Goal: Share content: Share content

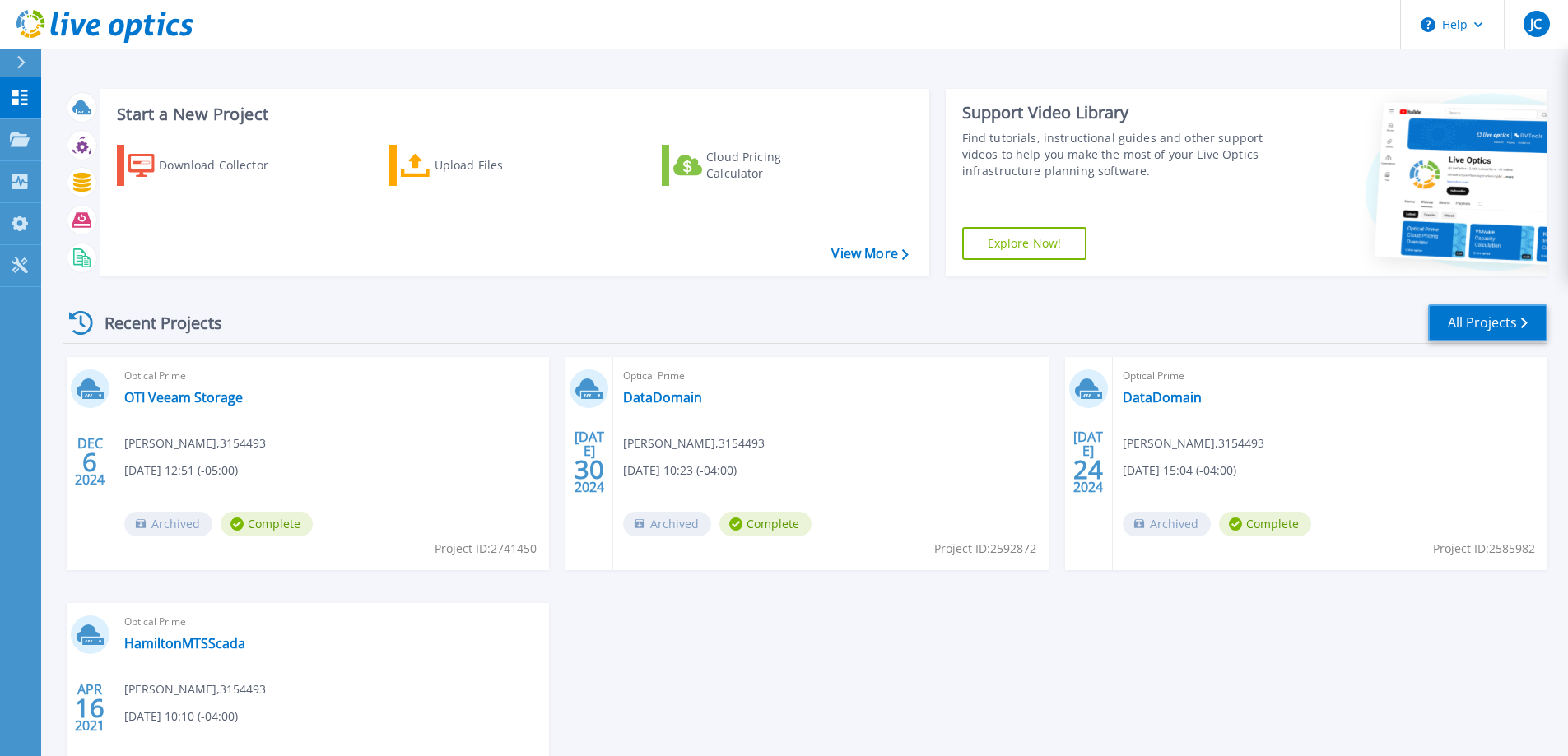
click at [1480, 330] on link "All Projects" at bounding box center [1487, 323] width 120 height 37
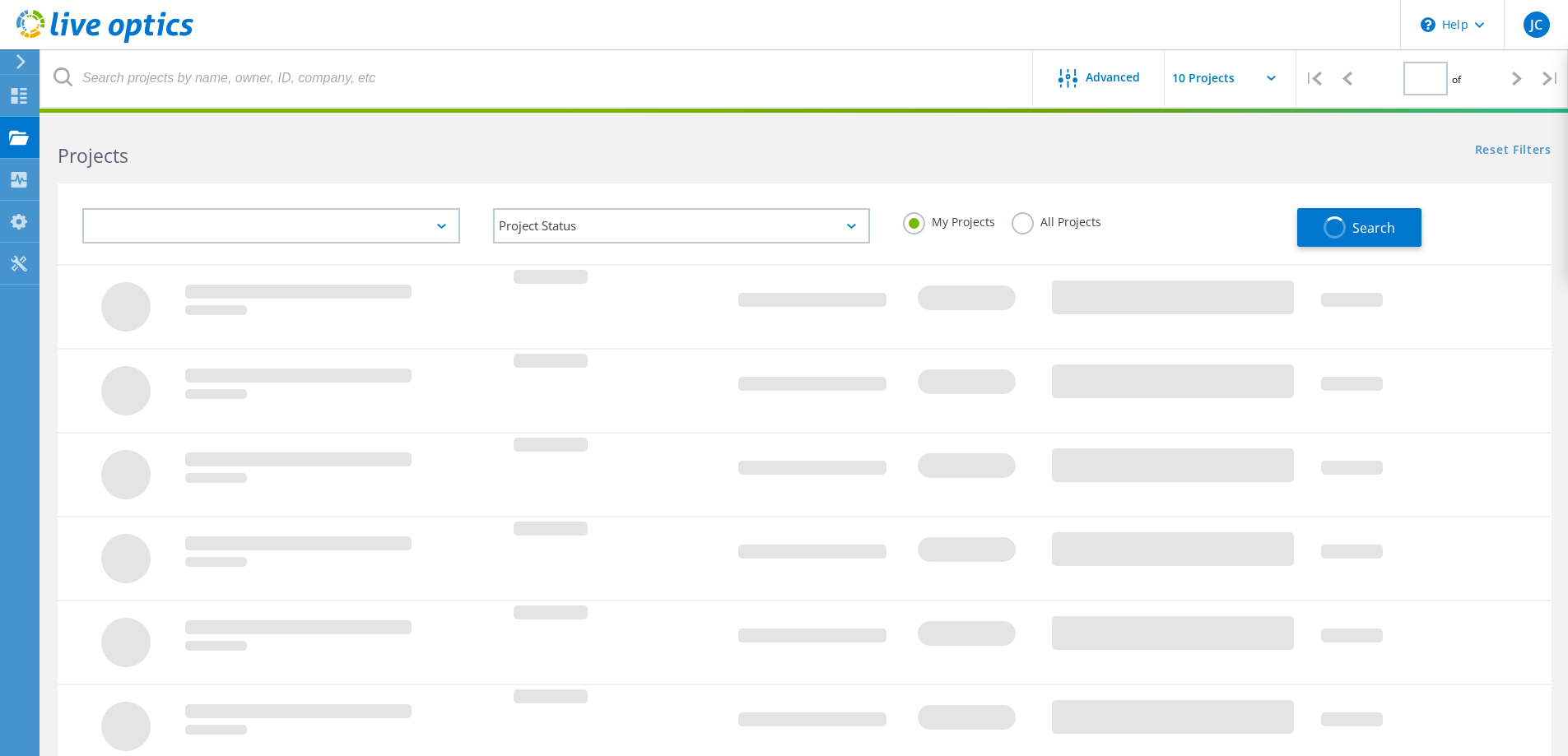
type input "1"
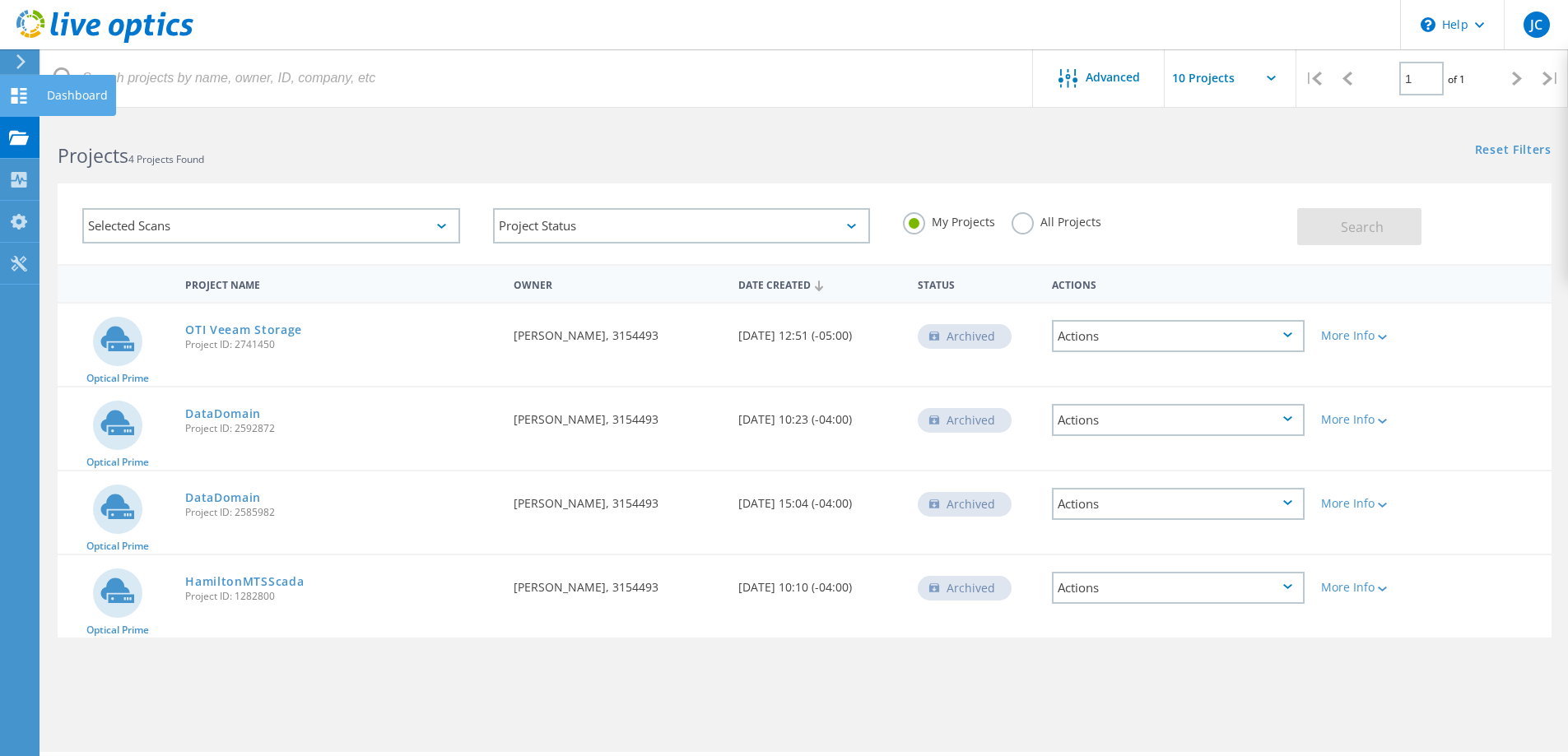
click at [19, 93] on icon at bounding box center [18, 96] width 19 height 16
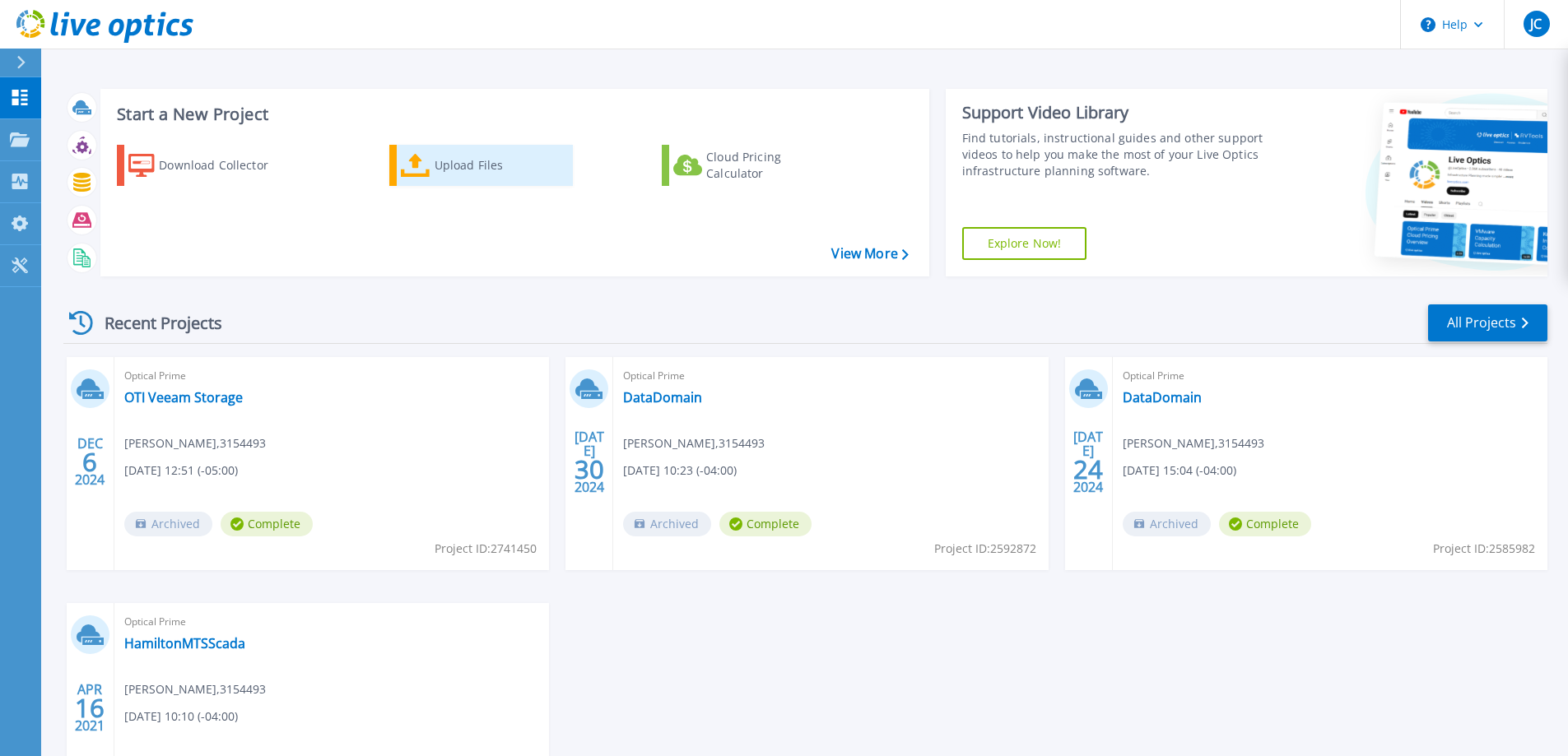
click at [419, 161] on icon at bounding box center [415, 165] width 29 height 24
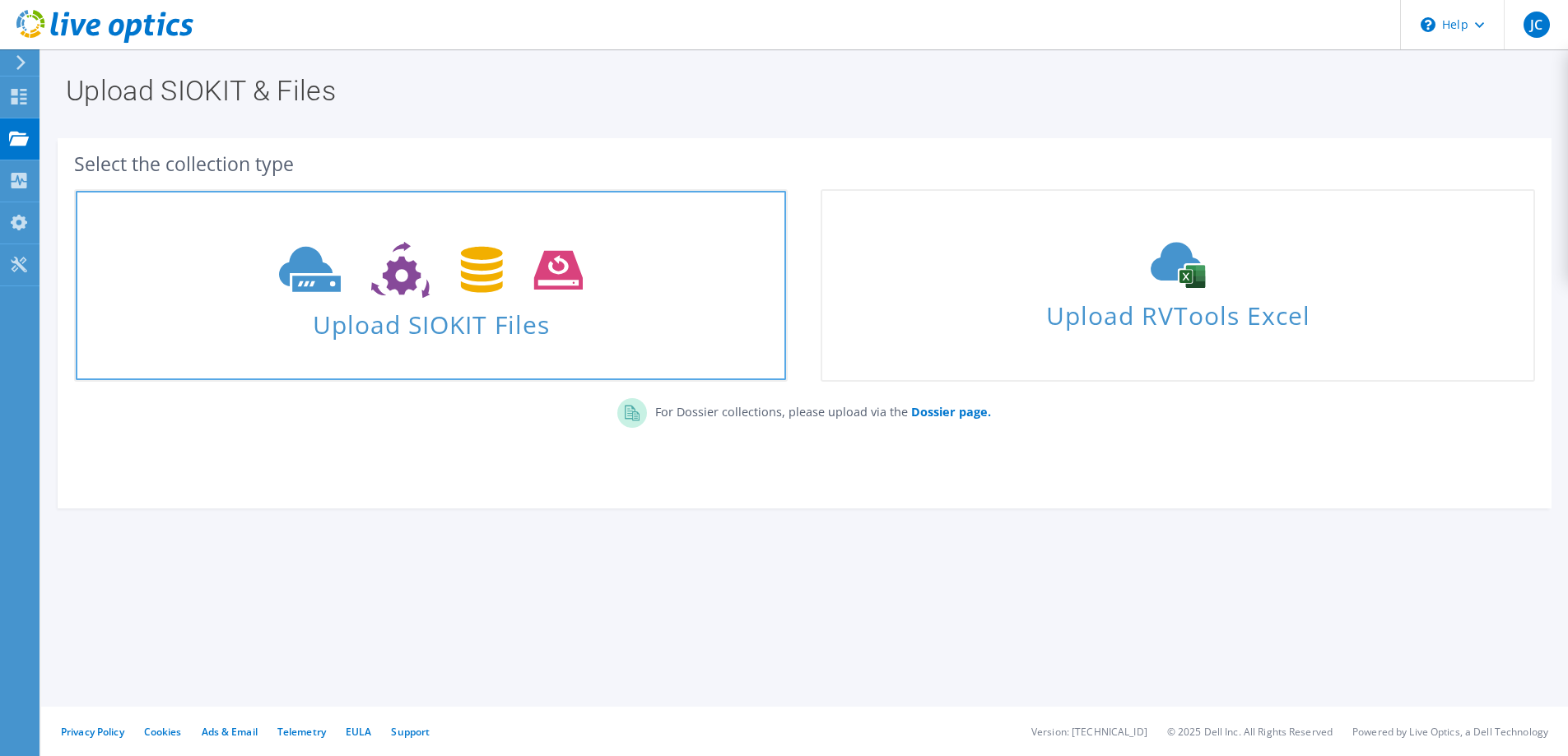
click at [461, 329] on span "Upload SIOKIT Files" at bounding box center [431, 320] width 711 height 35
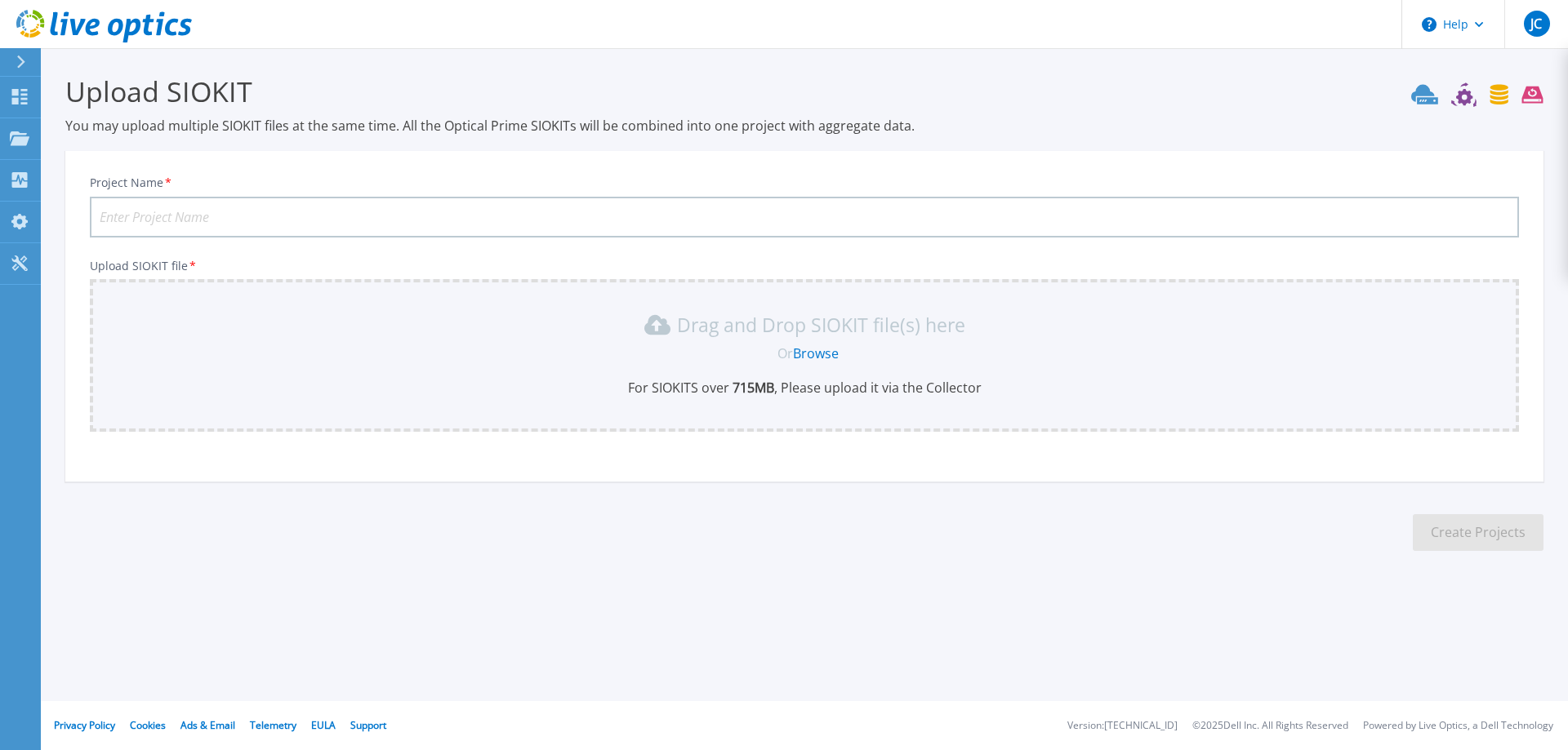
click at [405, 221] on input "Project Name *" at bounding box center [804, 217] width 1429 height 40
type input "PowerStore1000x"
click at [819, 354] on link "Browse" at bounding box center [815, 353] width 45 height 18
click at [804, 350] on link "Browse" at bounding box center [815, 353] width 45 height 18
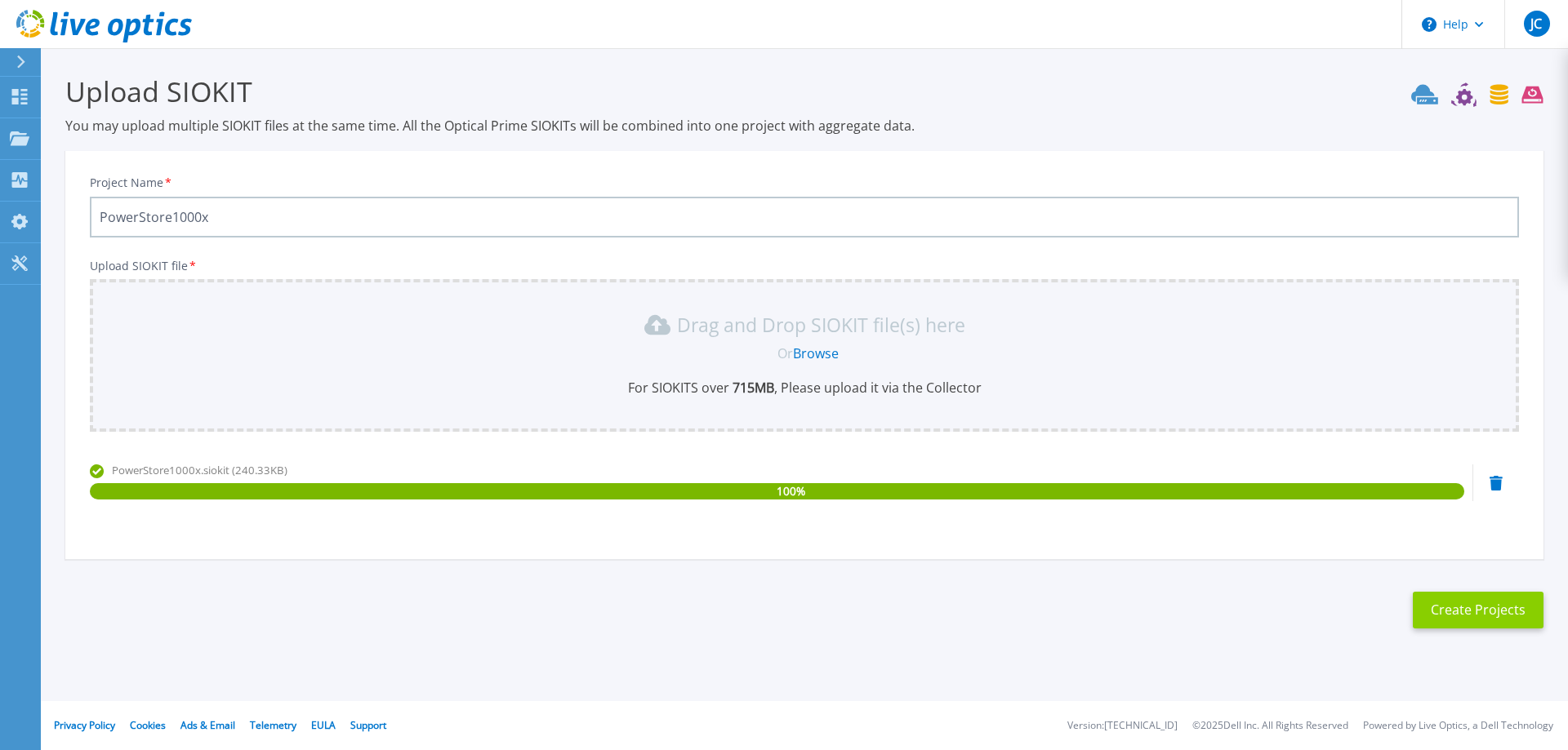
click at [1500, 604] on button "Create Projects" at bounding box center [1477, 610] width 130 height 37
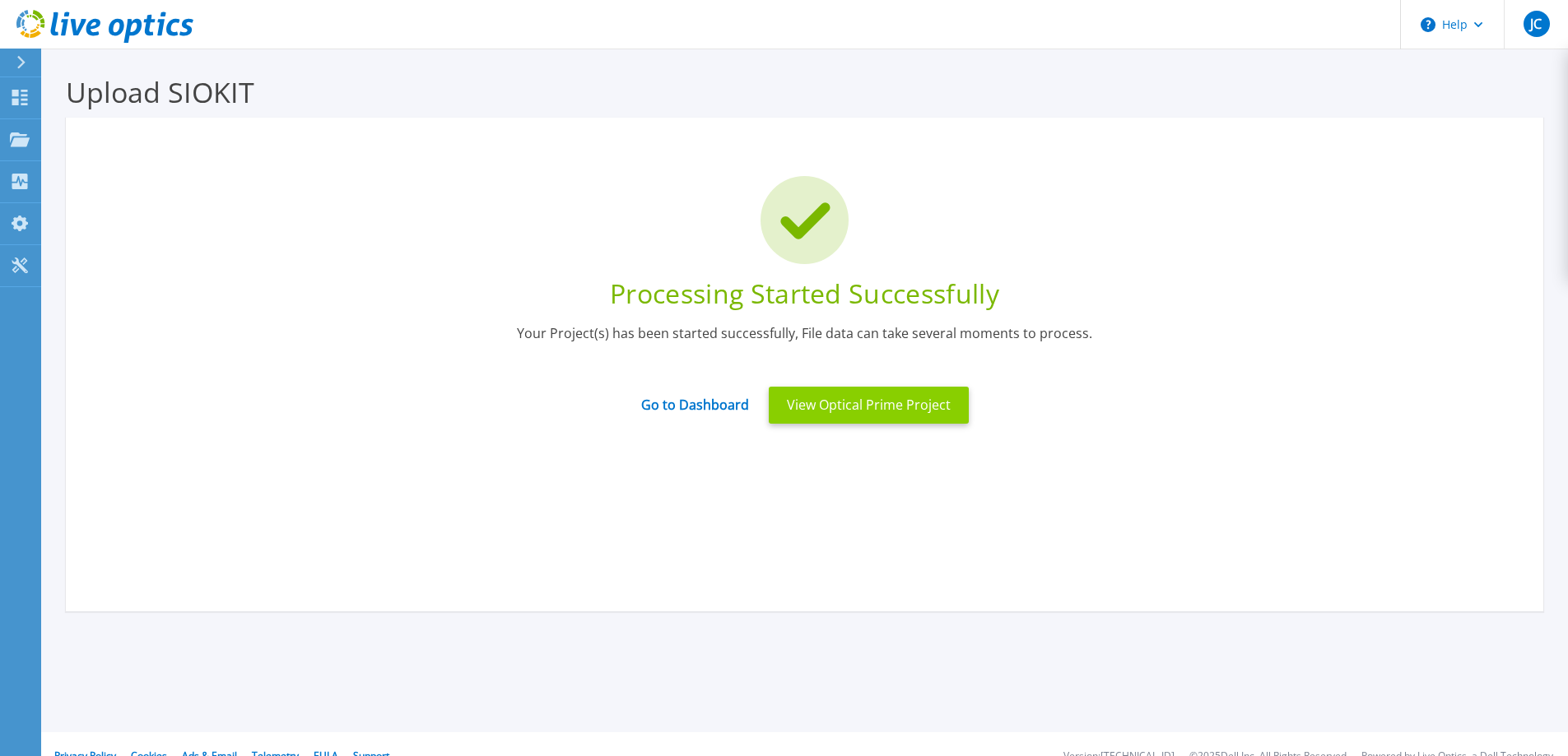
click at [831, 417] on button "View Optical Prime Project" at bounding box center [869, 405] width 200 height 37
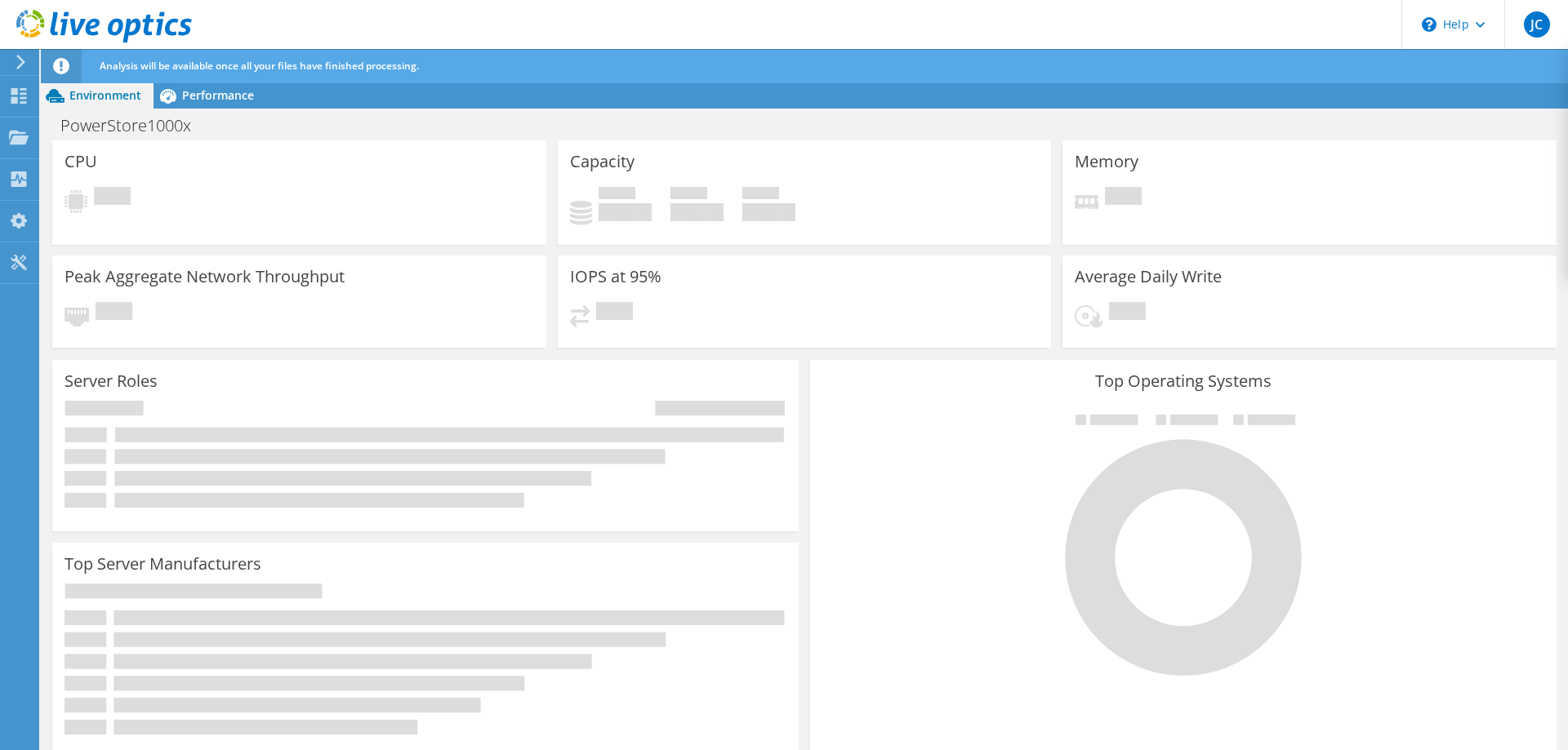
click at [268, 187] on div "Pending" at bounding box center [299, 201] width 470 height 30
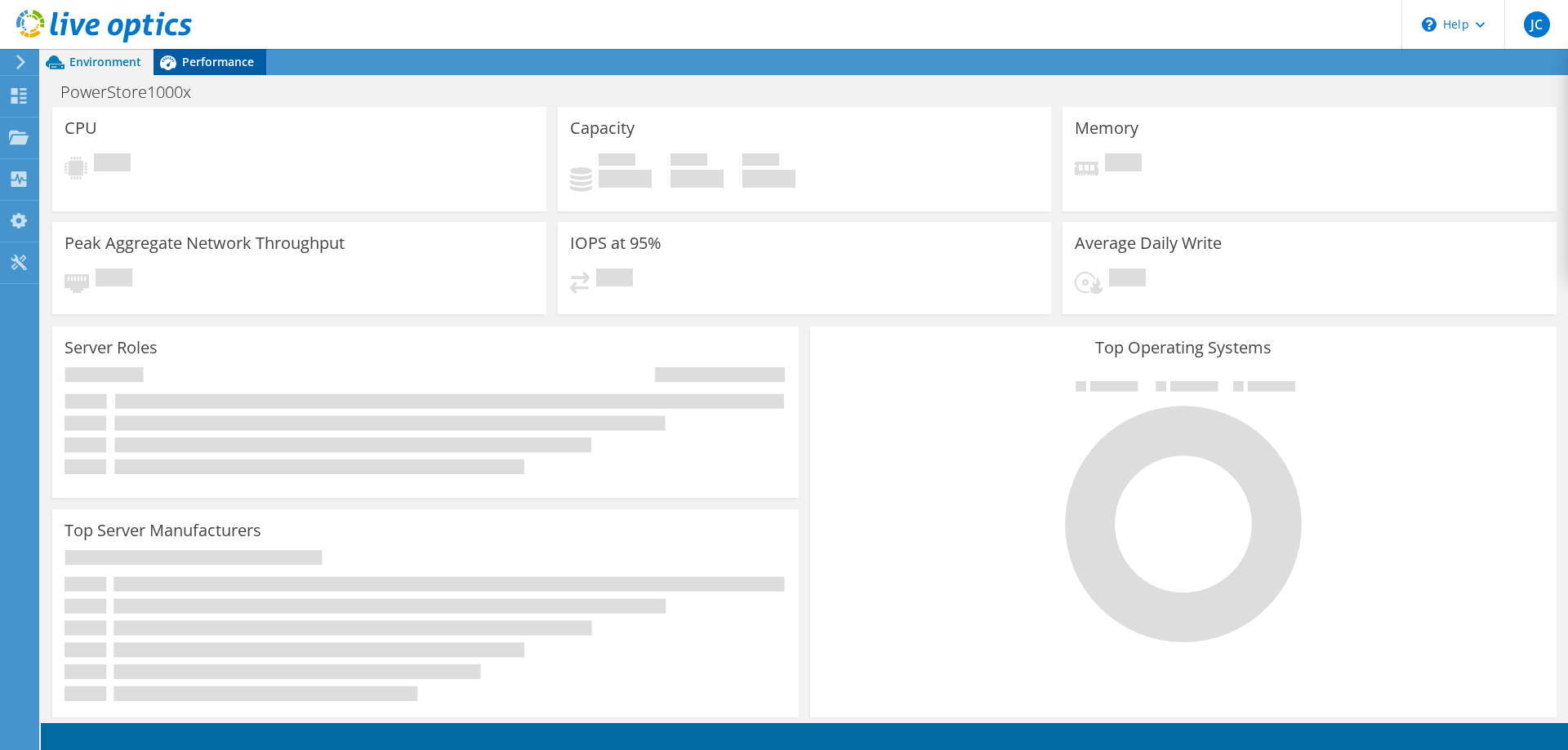
click at [196, 68] on span "Performance" at bounding box center [218, 62] width 72 height 15
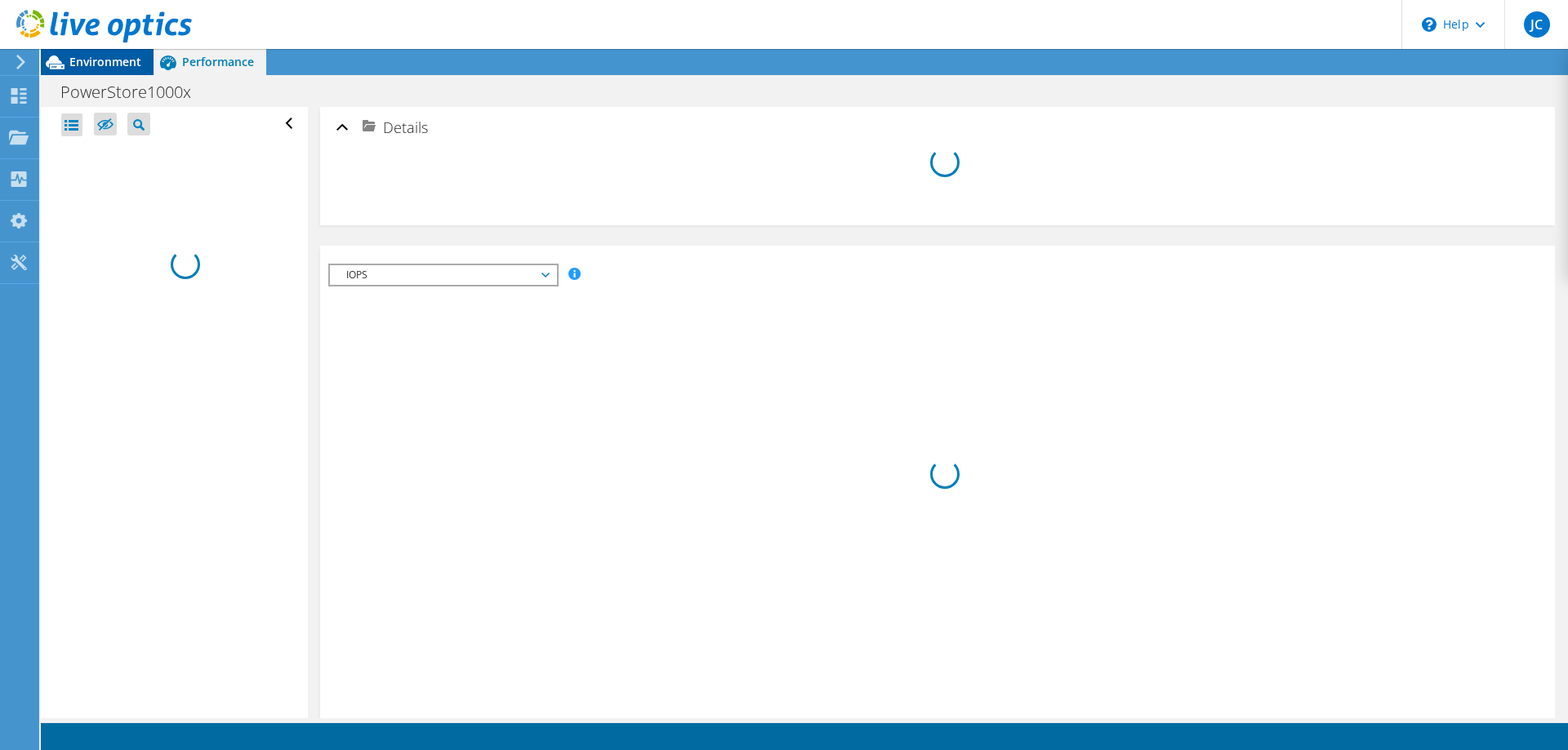
click at [86, 67] on span "Environment" at bounding box center [105, 62] width 72 height 15
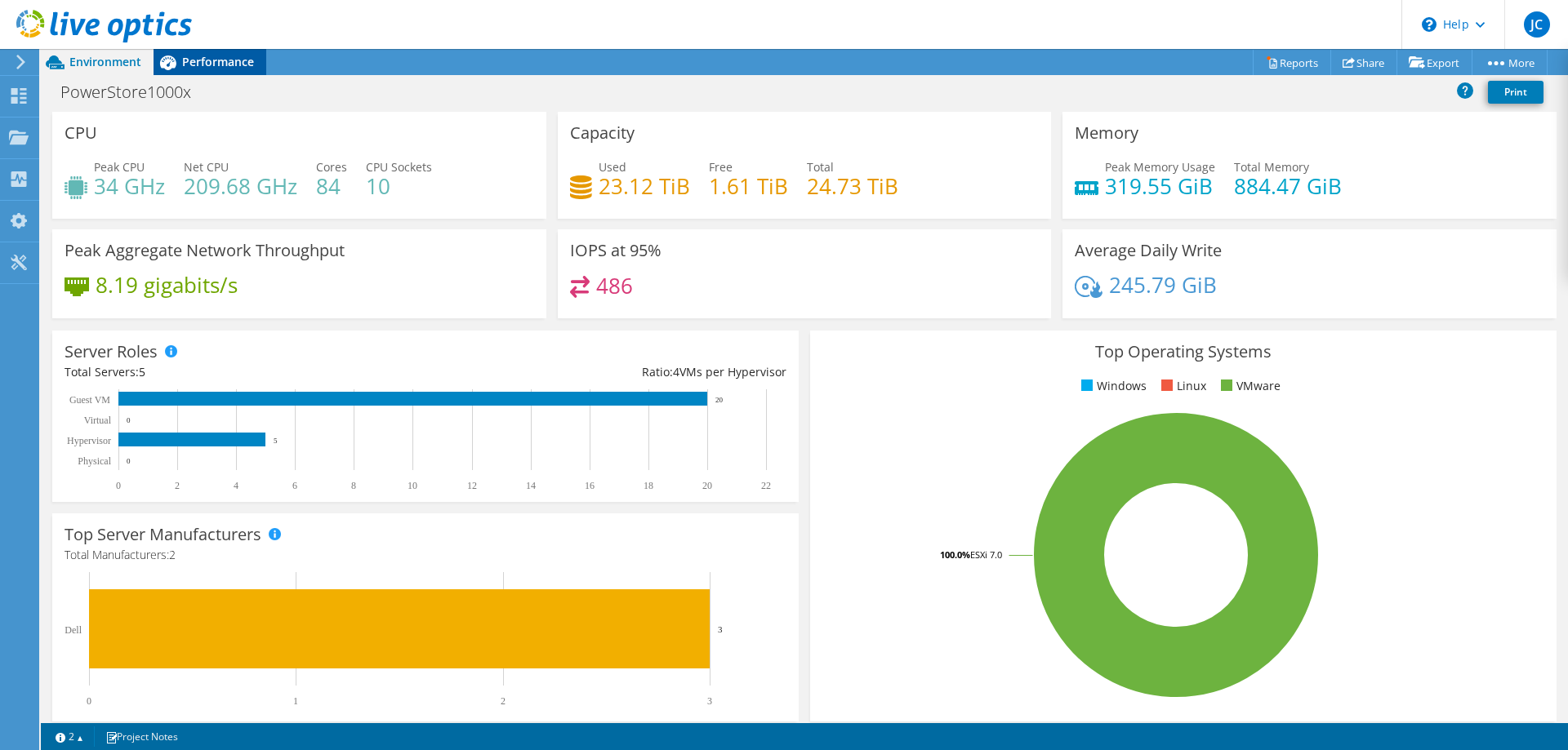
click at [194, 60] on span "Performance" at bounding box center [218, 62] width 72 height 15
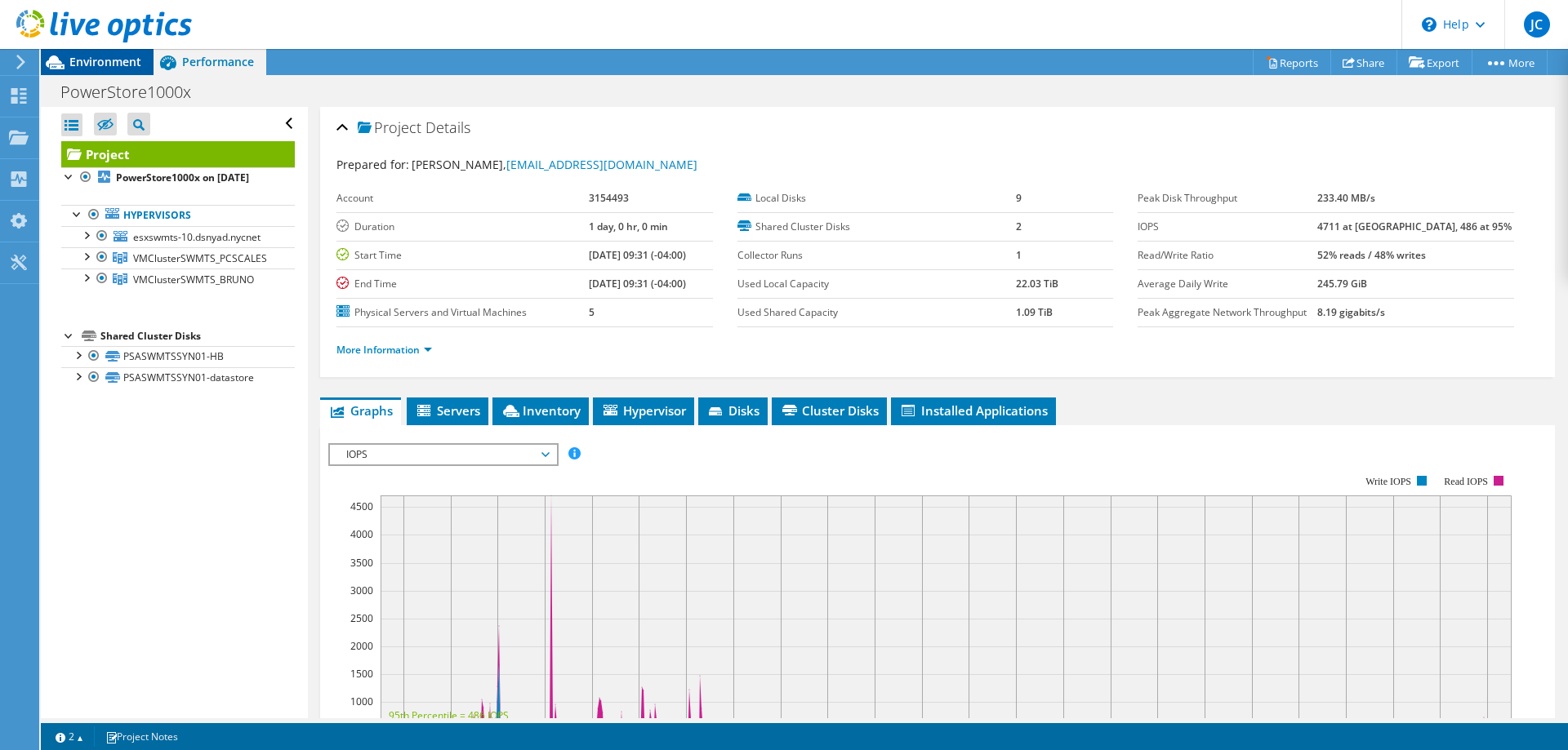
click at [102, 63] on span "Environment" at bounding box center [105, 62] width 72 height 15
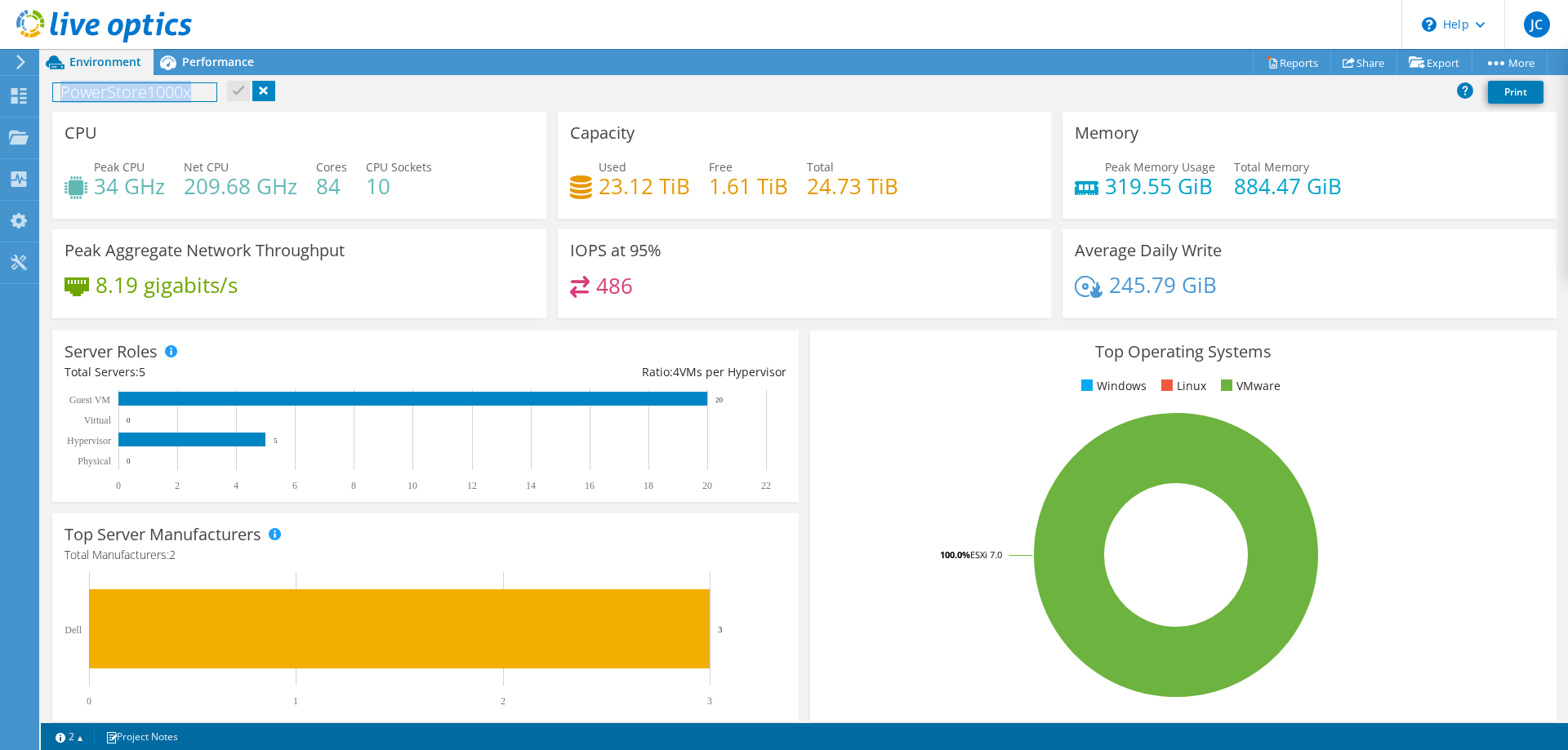
drag, startPoint x: 211, startPoint y: 97, endPoint x: 43, endPoint y: 94, distance: 168.0
click at [43, 94] on div "PowerStore1000x Print" at bounding box center [803, 92] width 1527 height 30
copy h1 "PowerStore1000x"
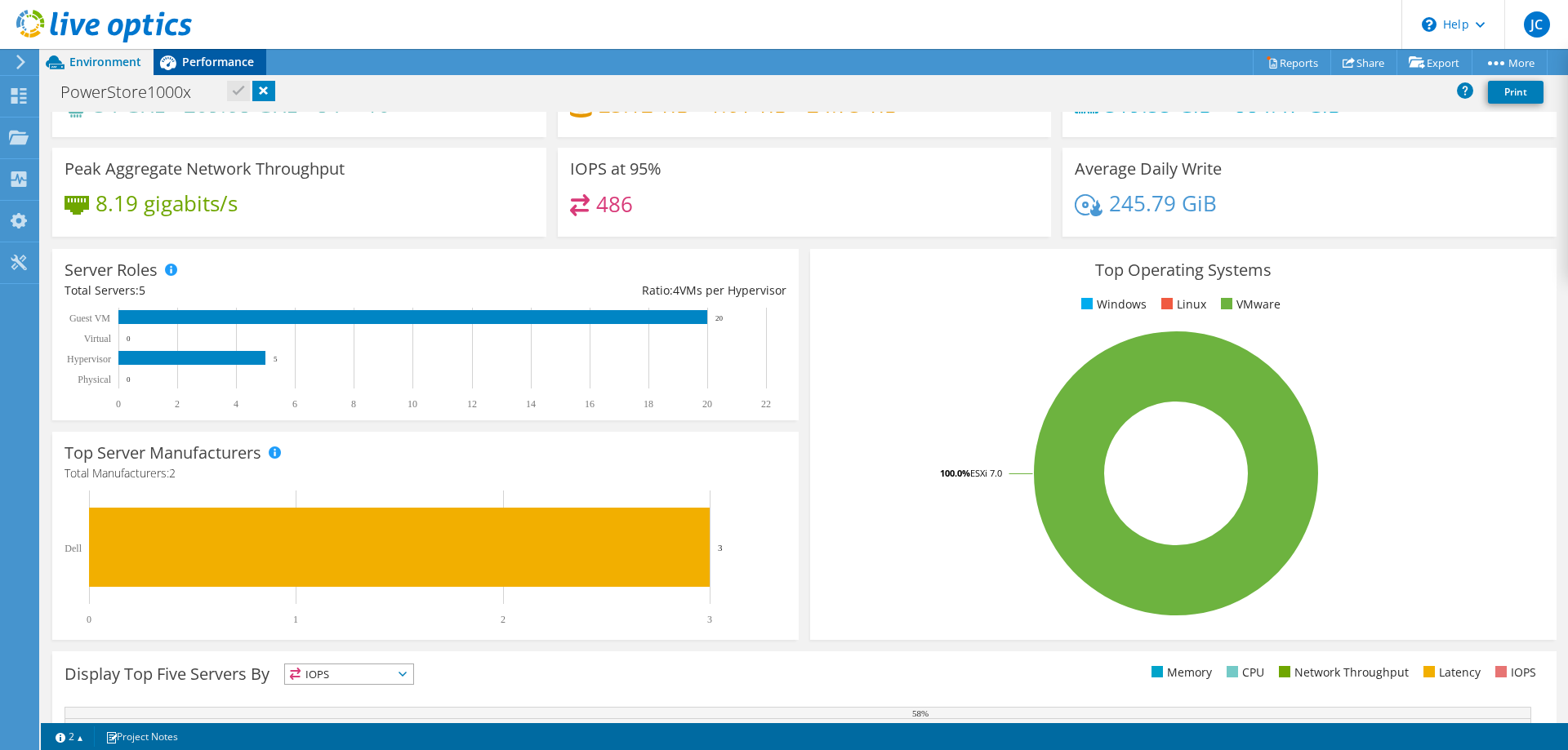
click at [200, 64] on span "Performance" at bounding box center [218, 62] width 72 height 15
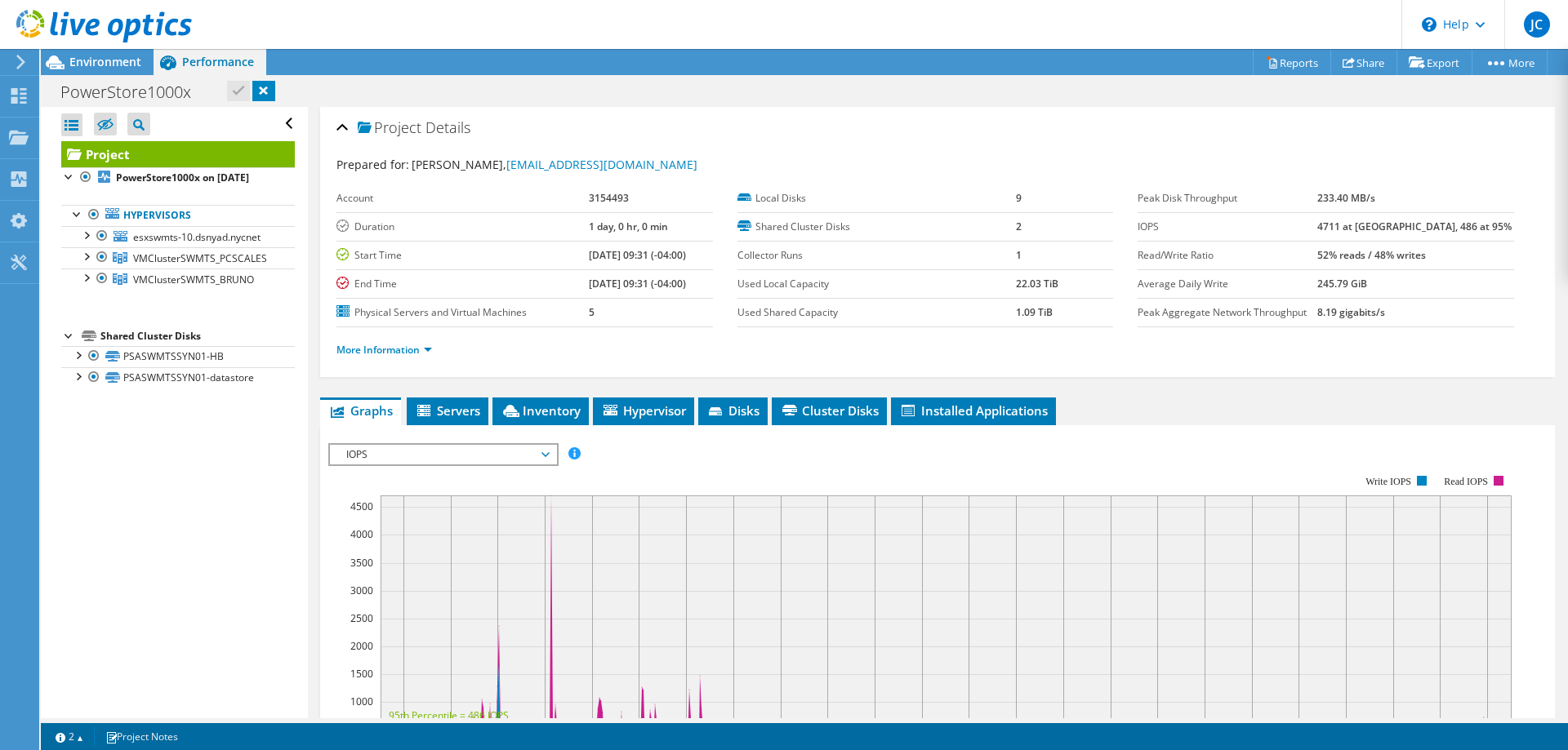
scroll to position [0, 0]
click at [437, 410] on span "Servers" at bounding box center [447, 410] width 66 height 16
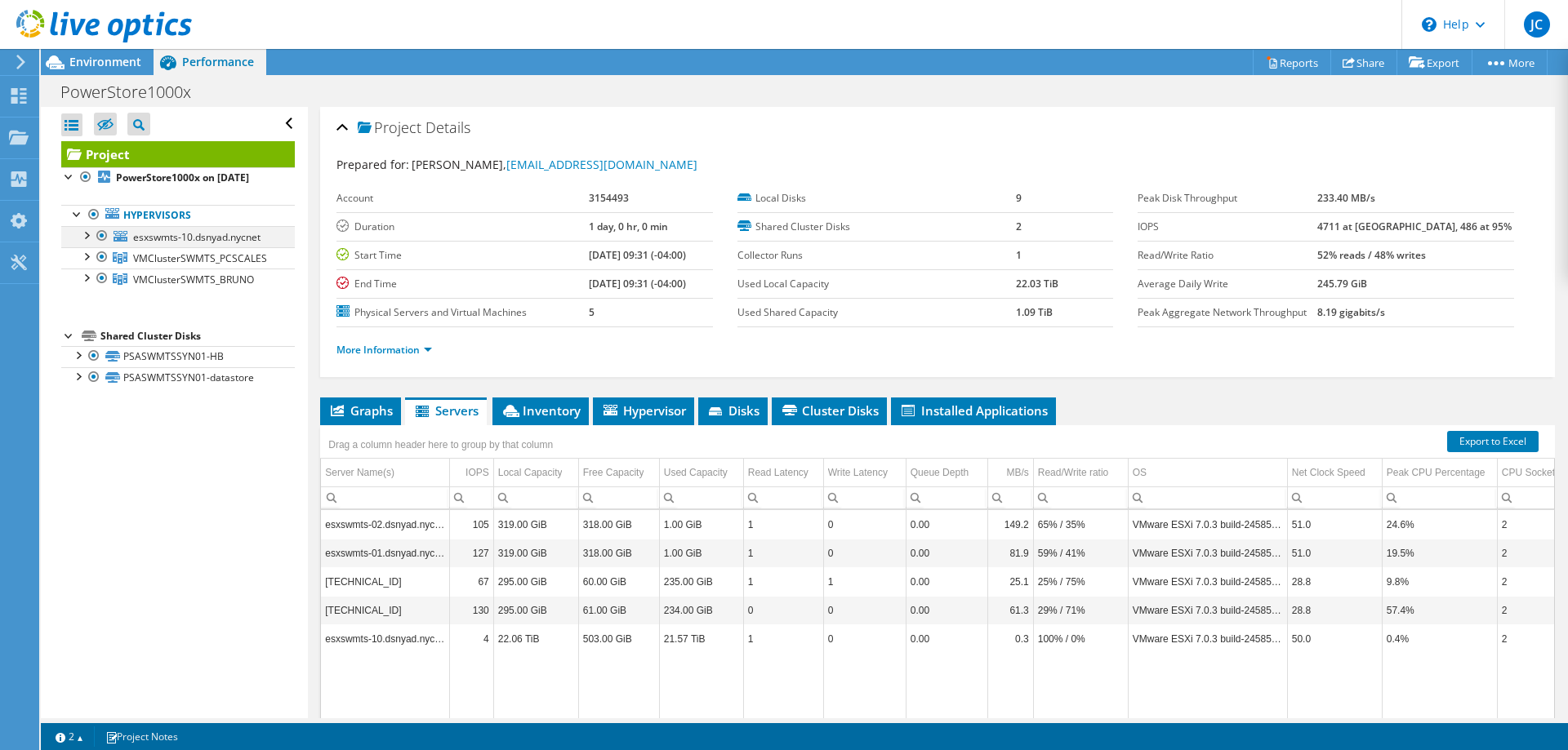
click at [87, 242] on div at bounding box center [85, 234] width 16 height 16
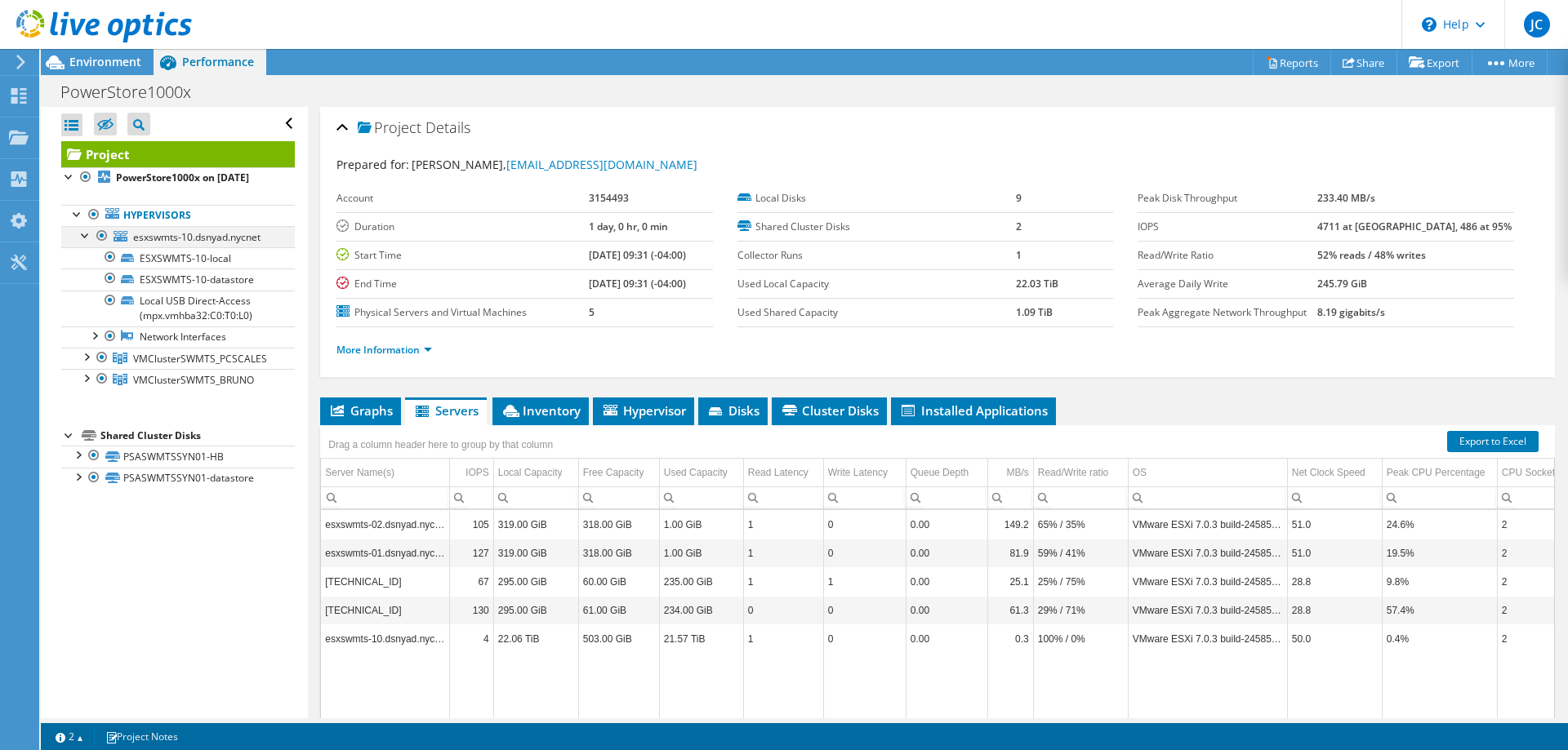
click at [87, 242] on div at bounding box center [85, 234] width 16 height 16
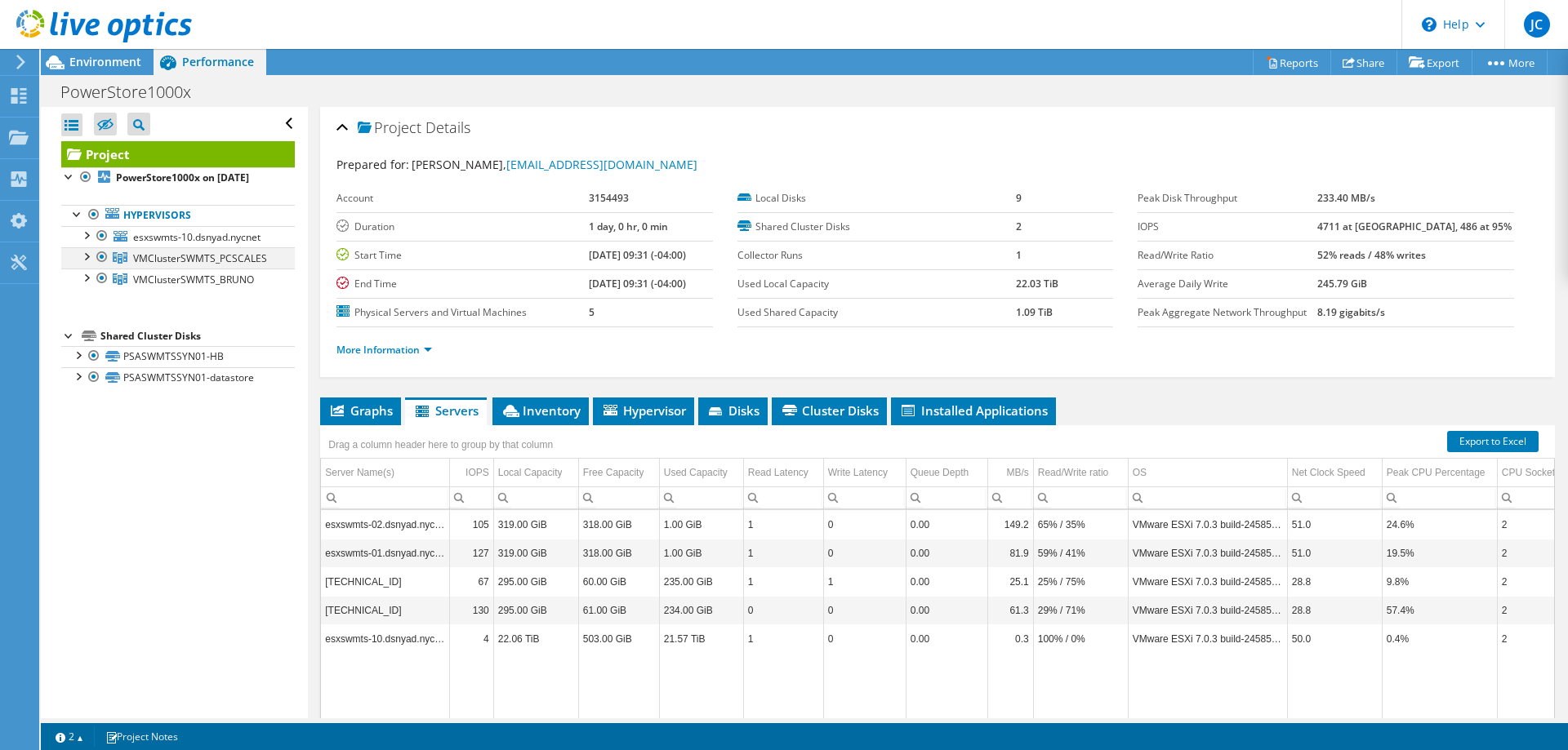
click at [88, 263] on div at bounding box center [85, 255] width 16 height 16
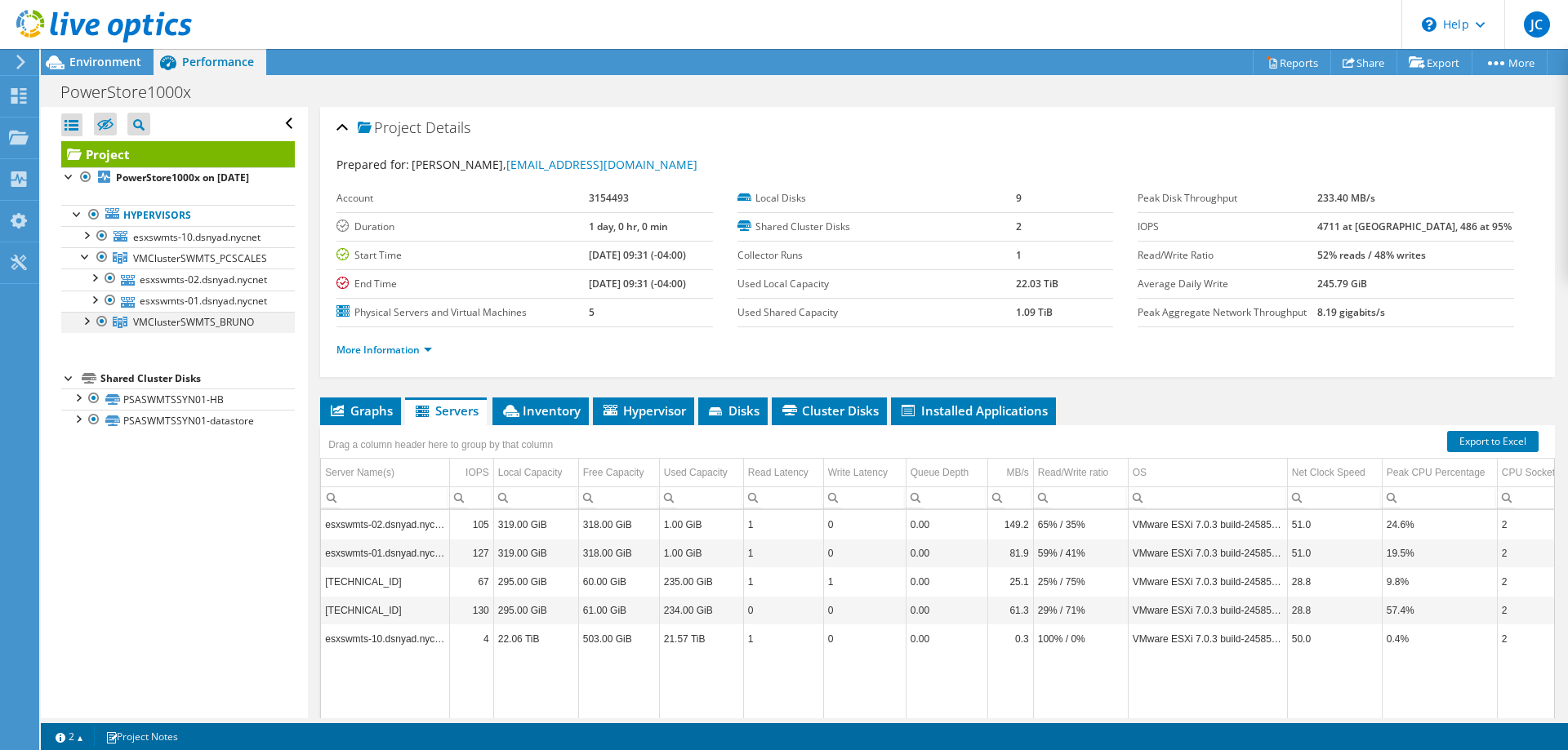
click at [88, 328] on div at bounding box center [85, 319] width 16 height 16
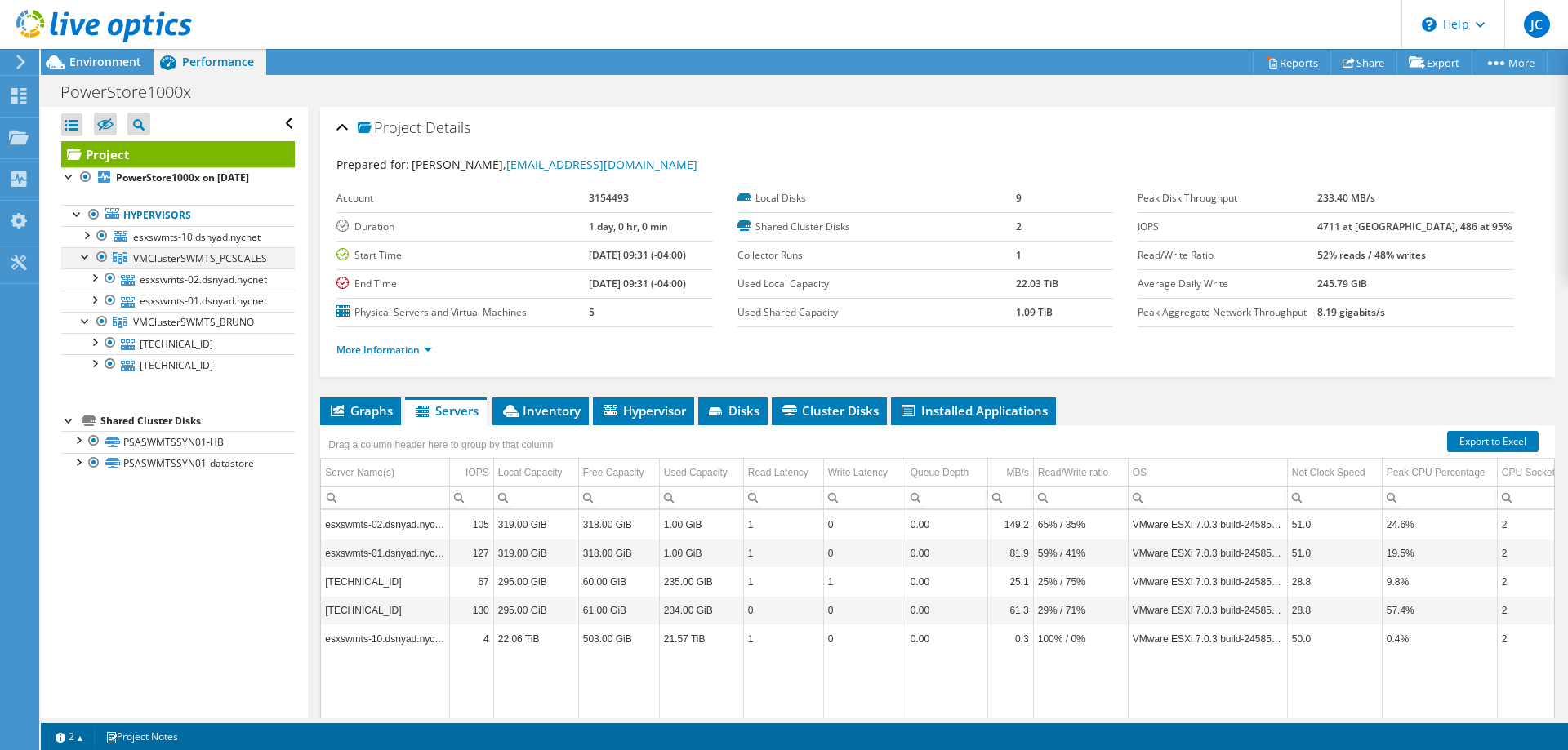
click at [80, 263] on div at bounding box center [85, 255] width 16 height 16
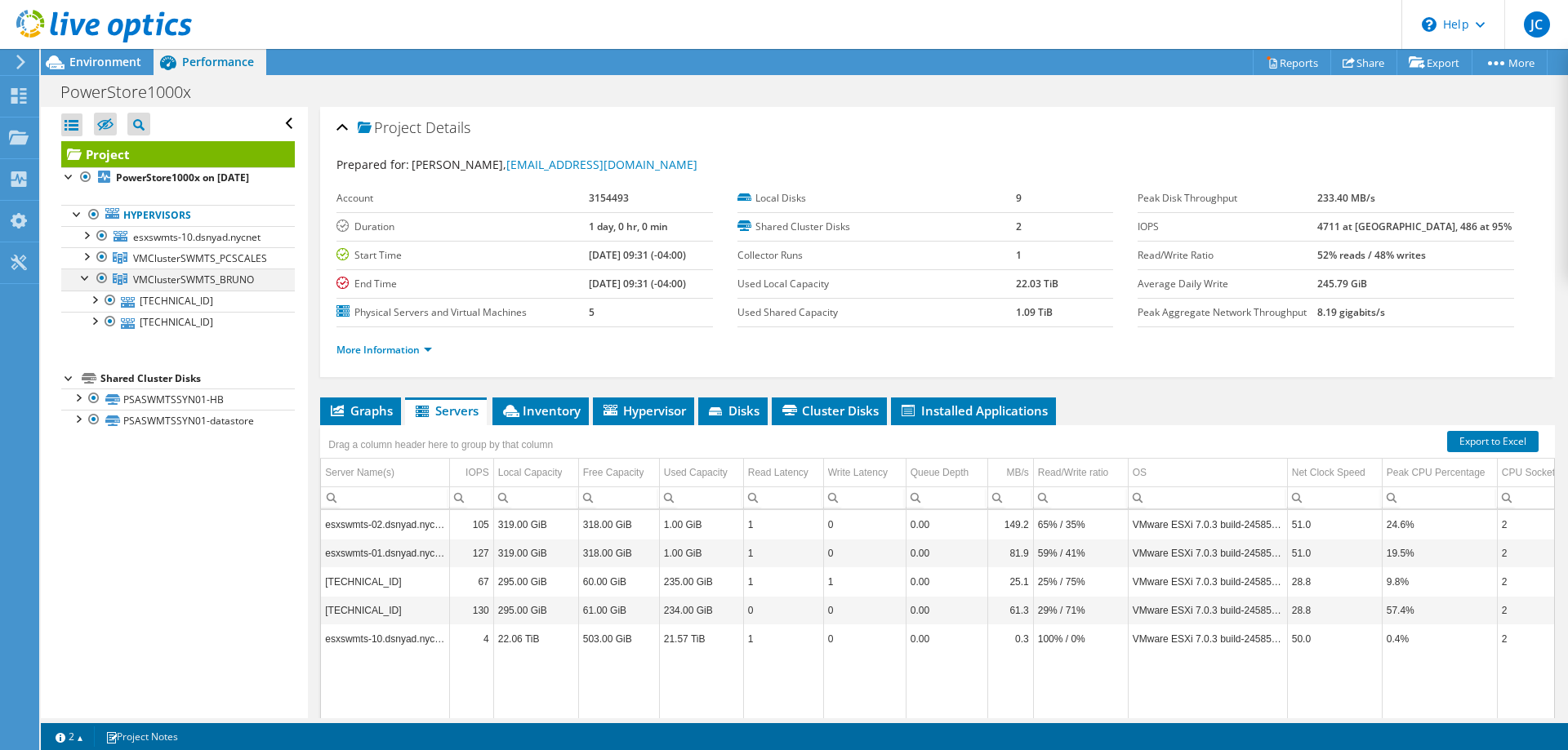
click at [84, 284] on div at bounding box center [85, 277] width 16 height 16
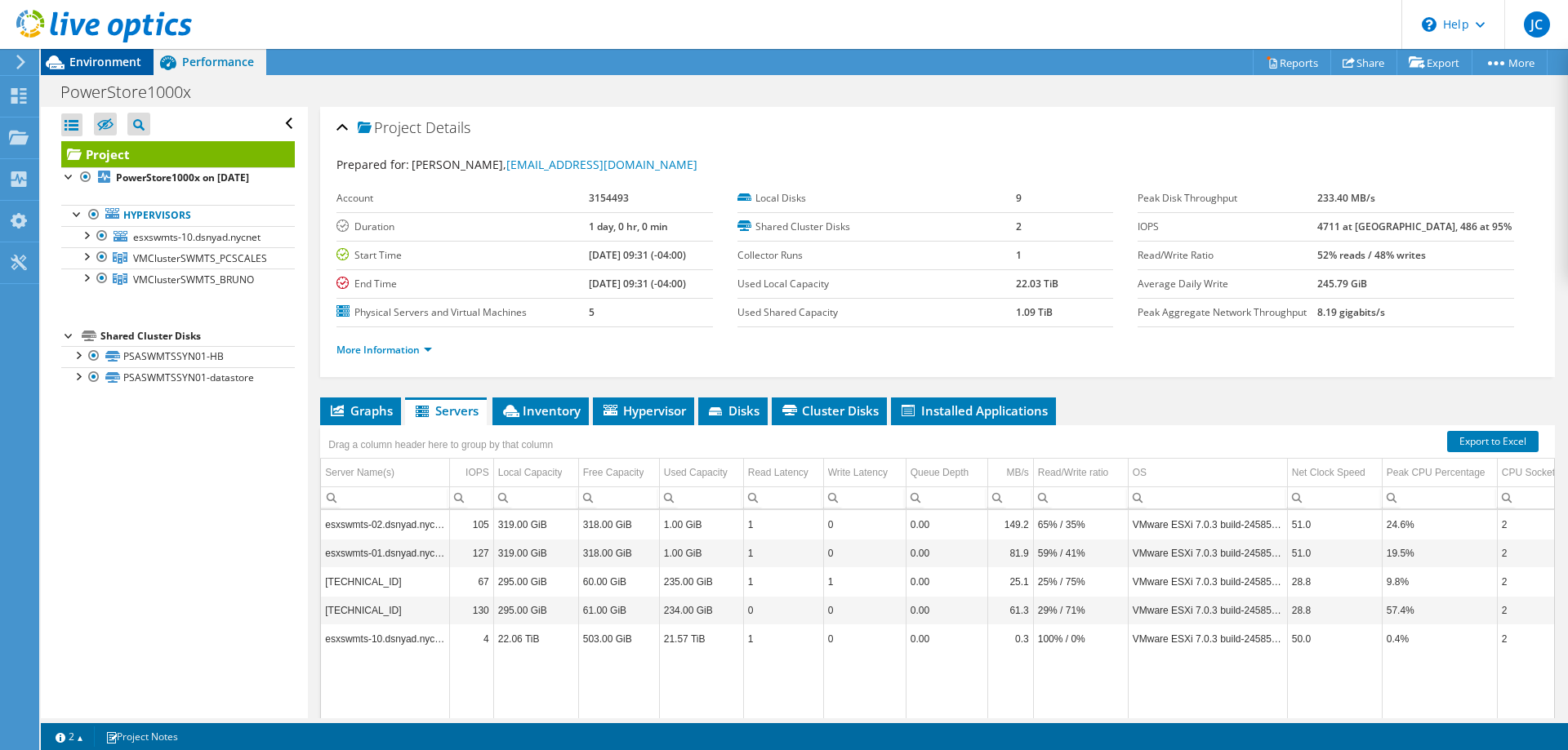
click at [88, 62] on span "Environment" at bounding box center [105, 62] width 72 height 15
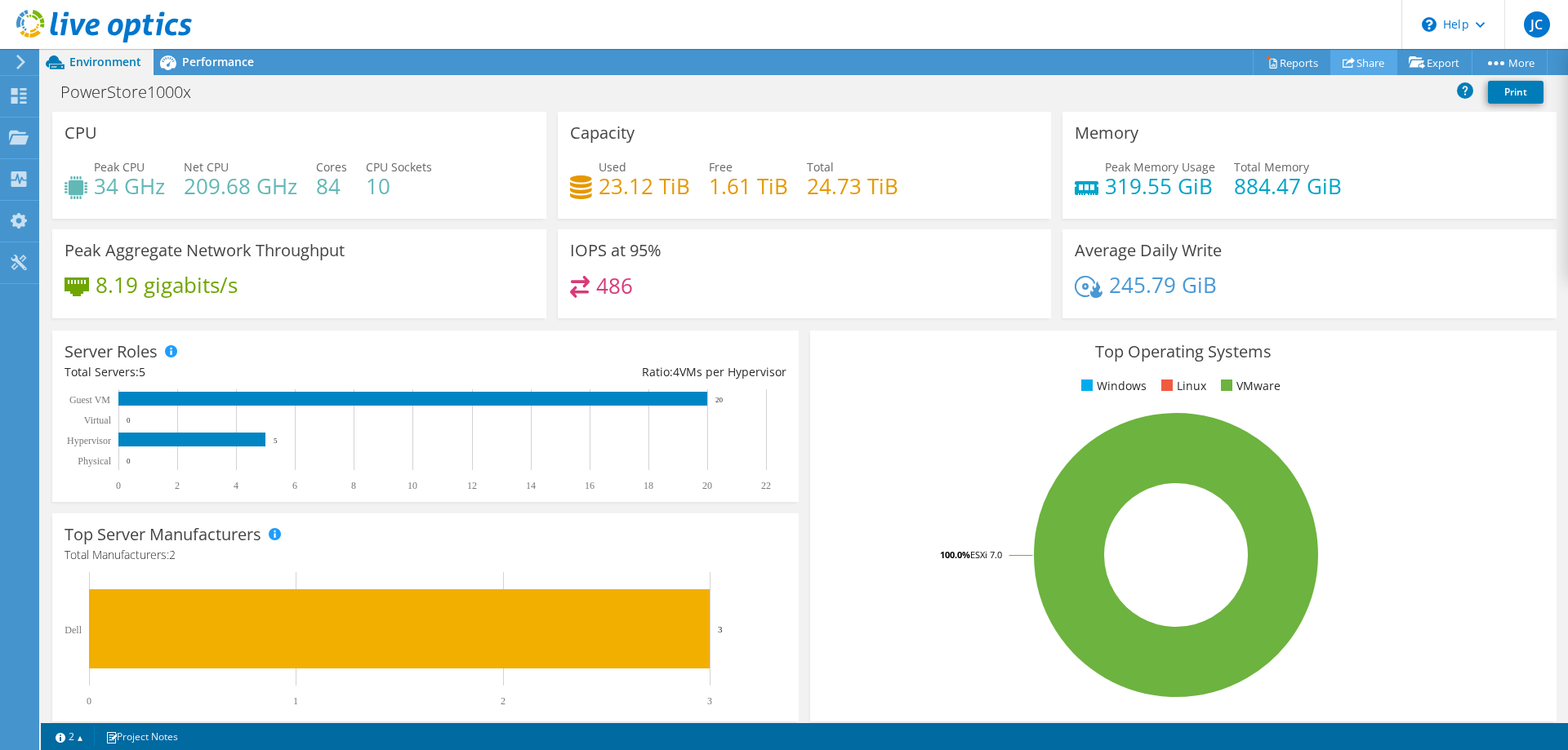
click at [1339, 52] on link "Share" at bounding box center [1363, 63] width 67 height 25
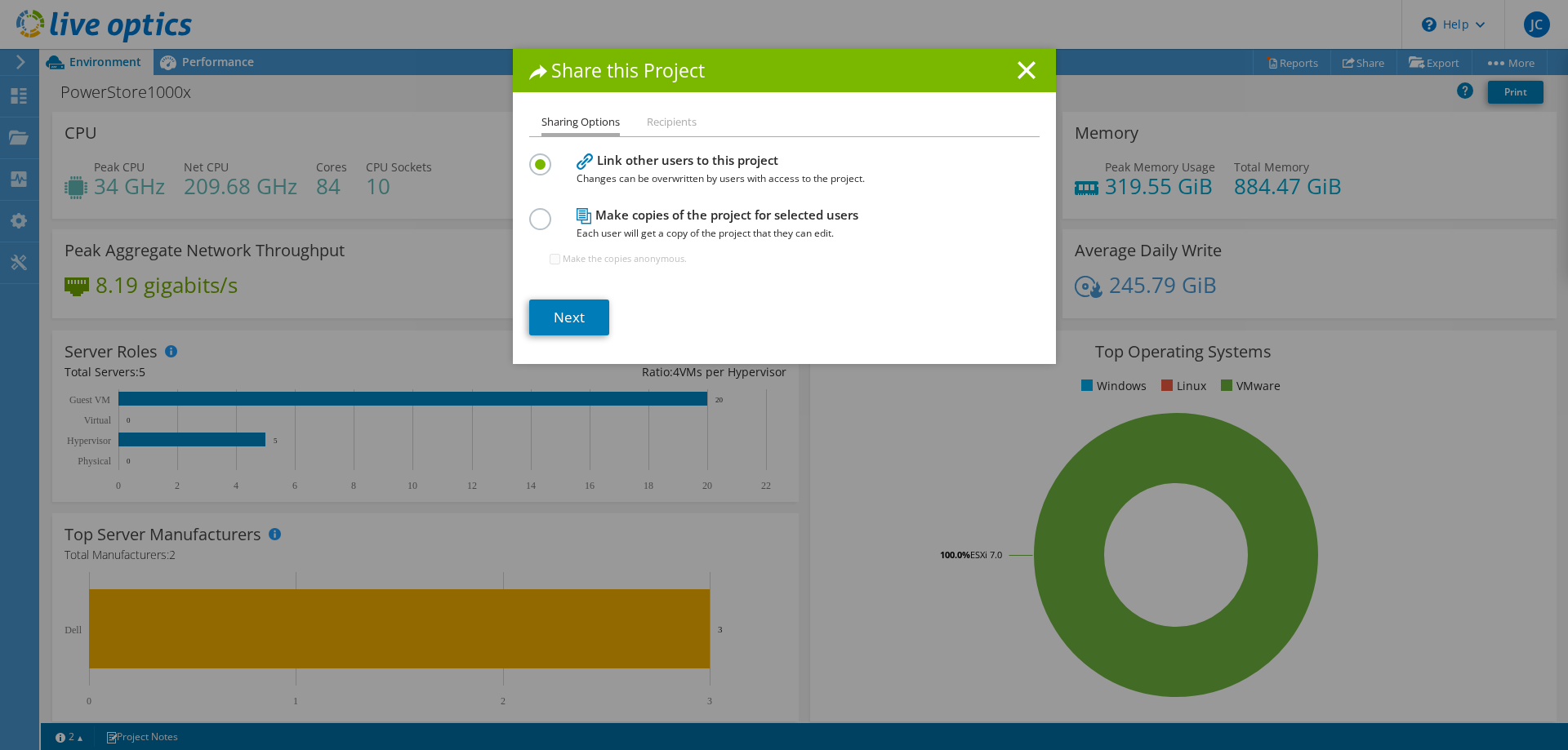
click at [654, 116] on li "Recipients" at bounding box center [672, 122] width 50 height 20
click at [654, 128] on li "Recipients" at bounding box center [672, 122] width 50 height 20
click at [575, 319] on link "Next" at bounding box center [569, 317] width 80 height 36
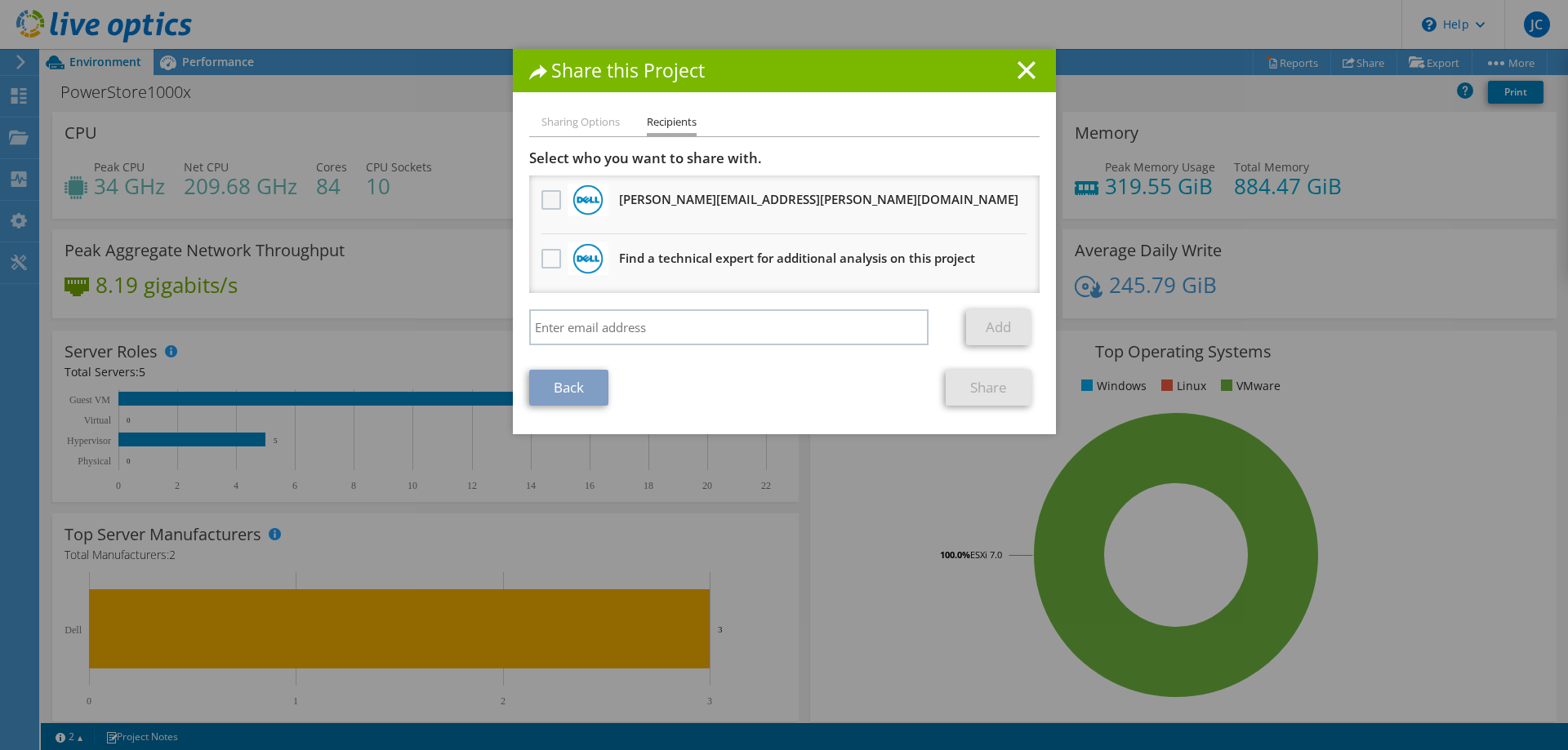
click at [542, 200] on label at bounding box center [553, 200] width 24 height 19
click at [0, 0] on input "checkbox" at bounding box center [0, 0] width 0 height 0
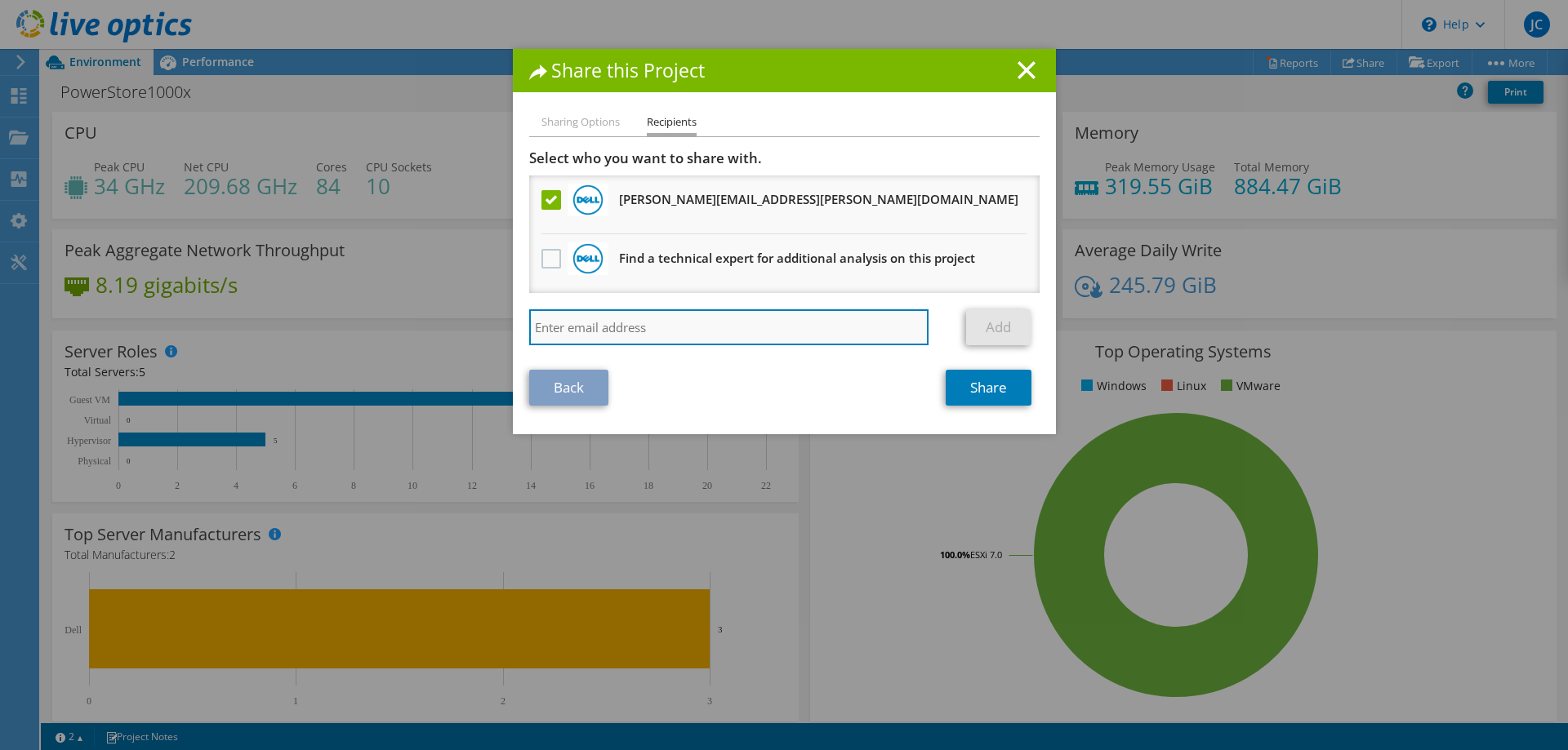
click at [708, 335] on input "search" at bounding box center [729, 327] width 400 height 36
paste input "PowerStore1000x"
type input "PowerStore1000x"
drag, startPoint x: 669, startPoint y: 332, endPoint x: 418, endPoint y: 284, distance: 255.5
click at [403, 283] on div "Share this Project Sharing Options Recipients Link other users to this project …" at bounding box center [784, 375] width 1568 height 652
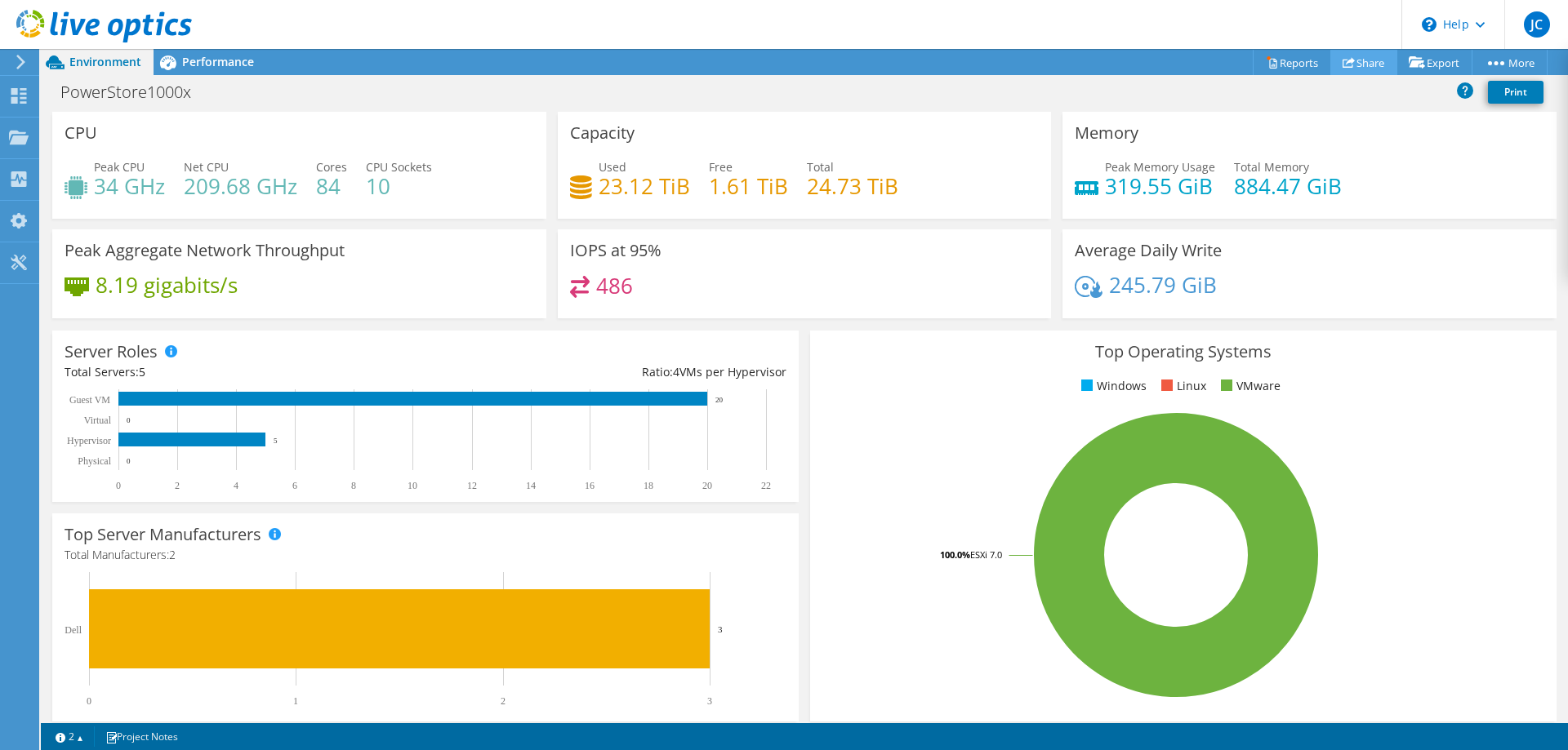
click at [1354, 72] on link "Share" at bounding box center [1363, 63] width 67 height 25
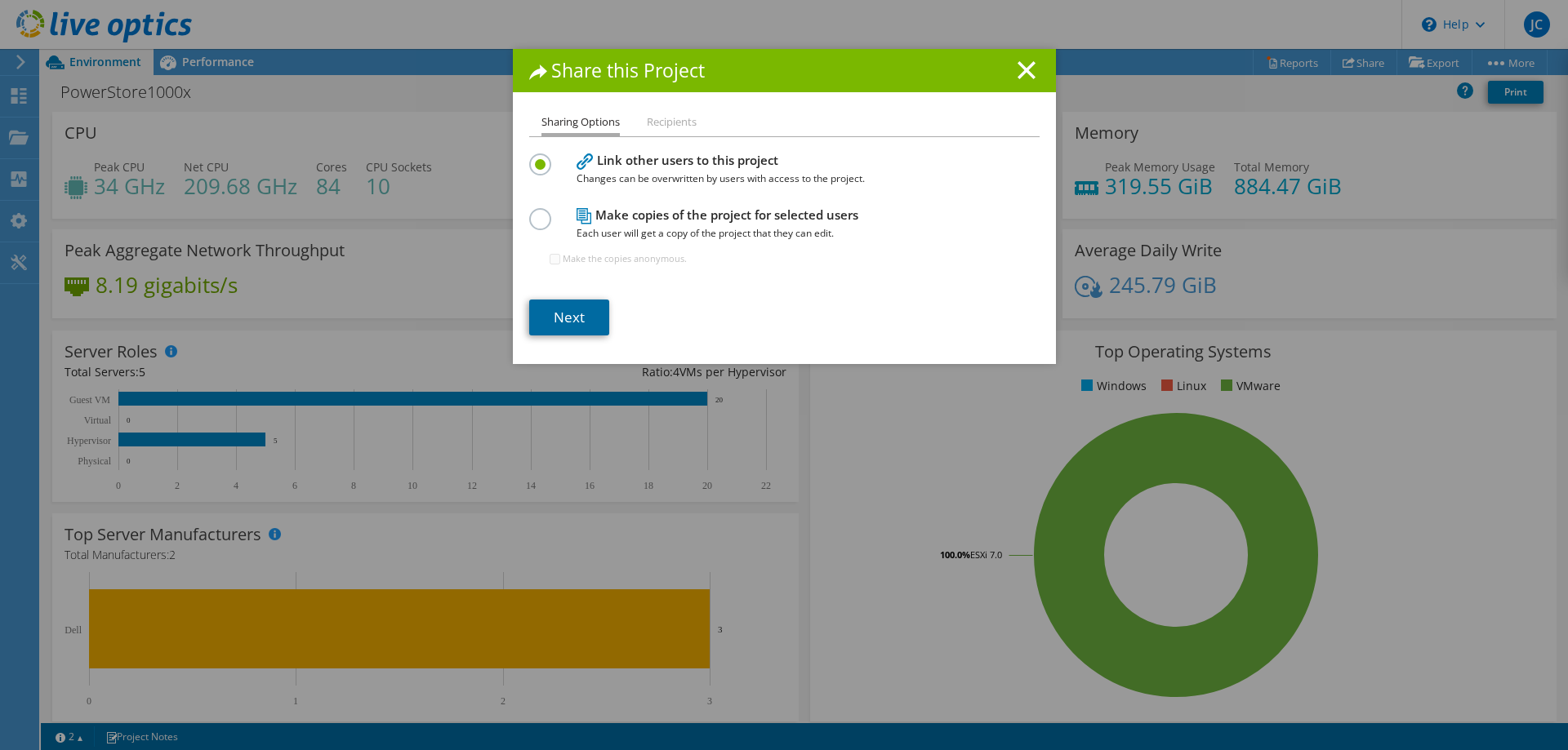
click at [573, 311] on link "Next" at bounding box center [569, 317] width 80 height 36
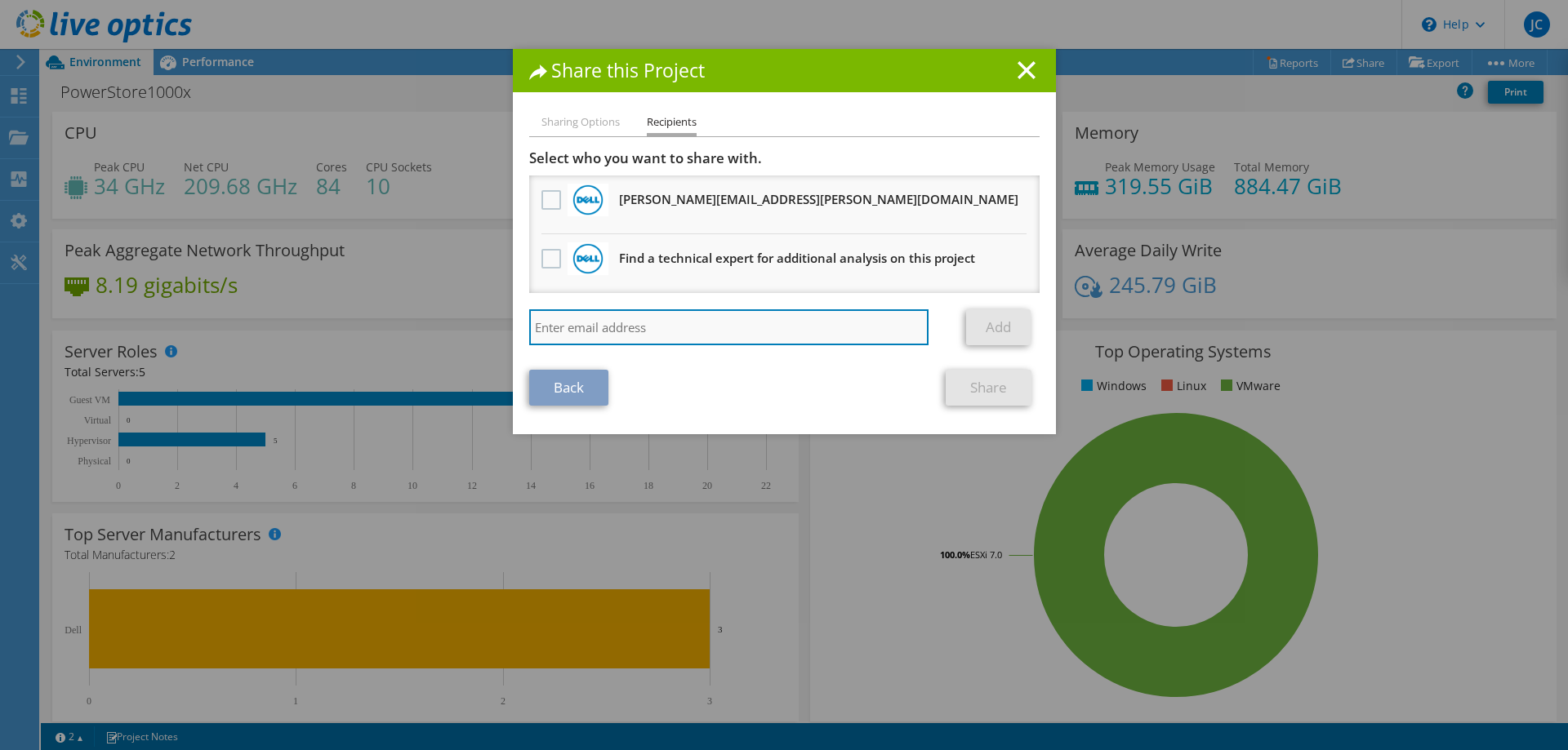
click at [580, 334] on input "search" at bounding box center [729, 327] width 400 height 36
paste input "greg.ring@dell.com"
type input "greg.ring@dell.com"
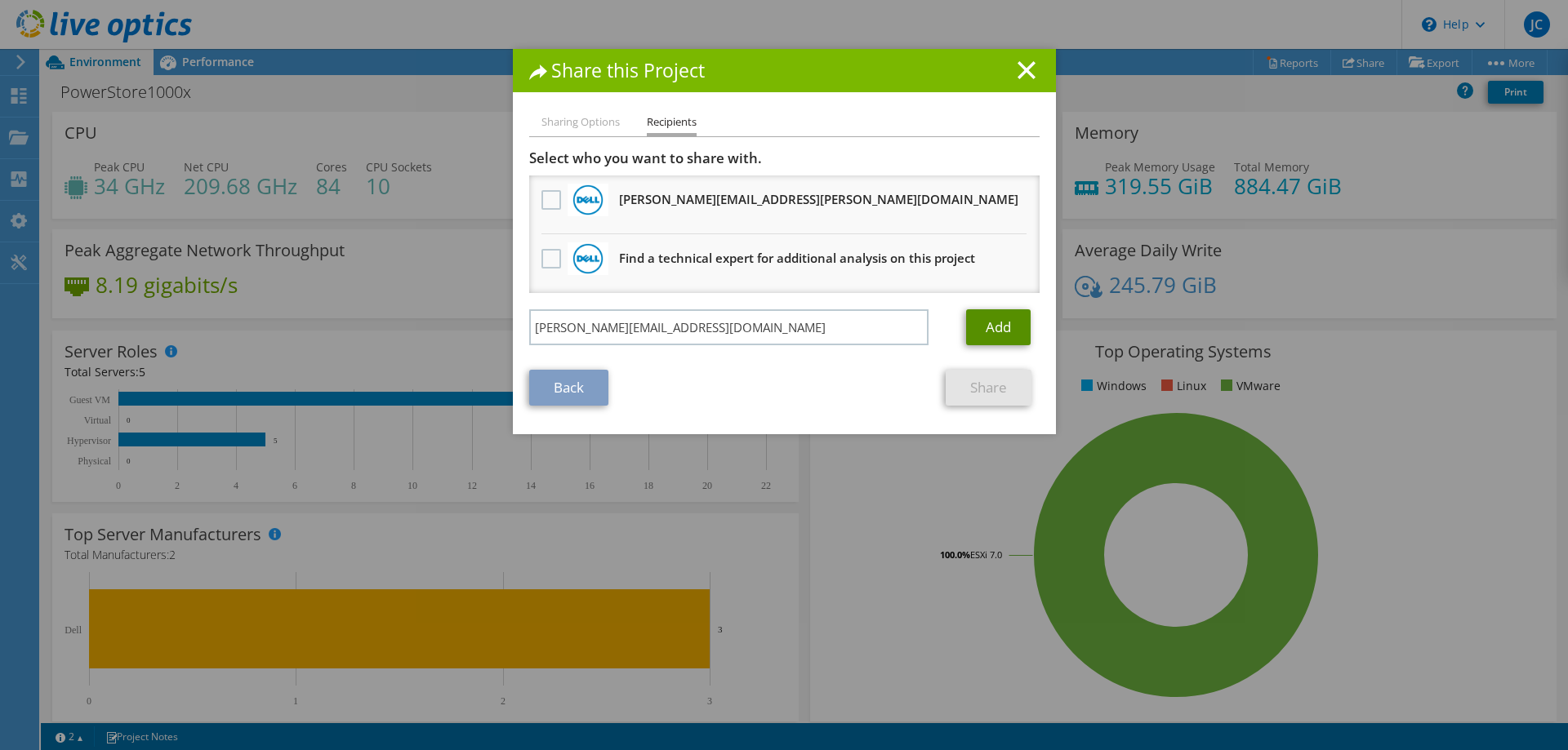
click at [993, 328] on link "Add" at bounding box center [998, 327] width 65 height 36
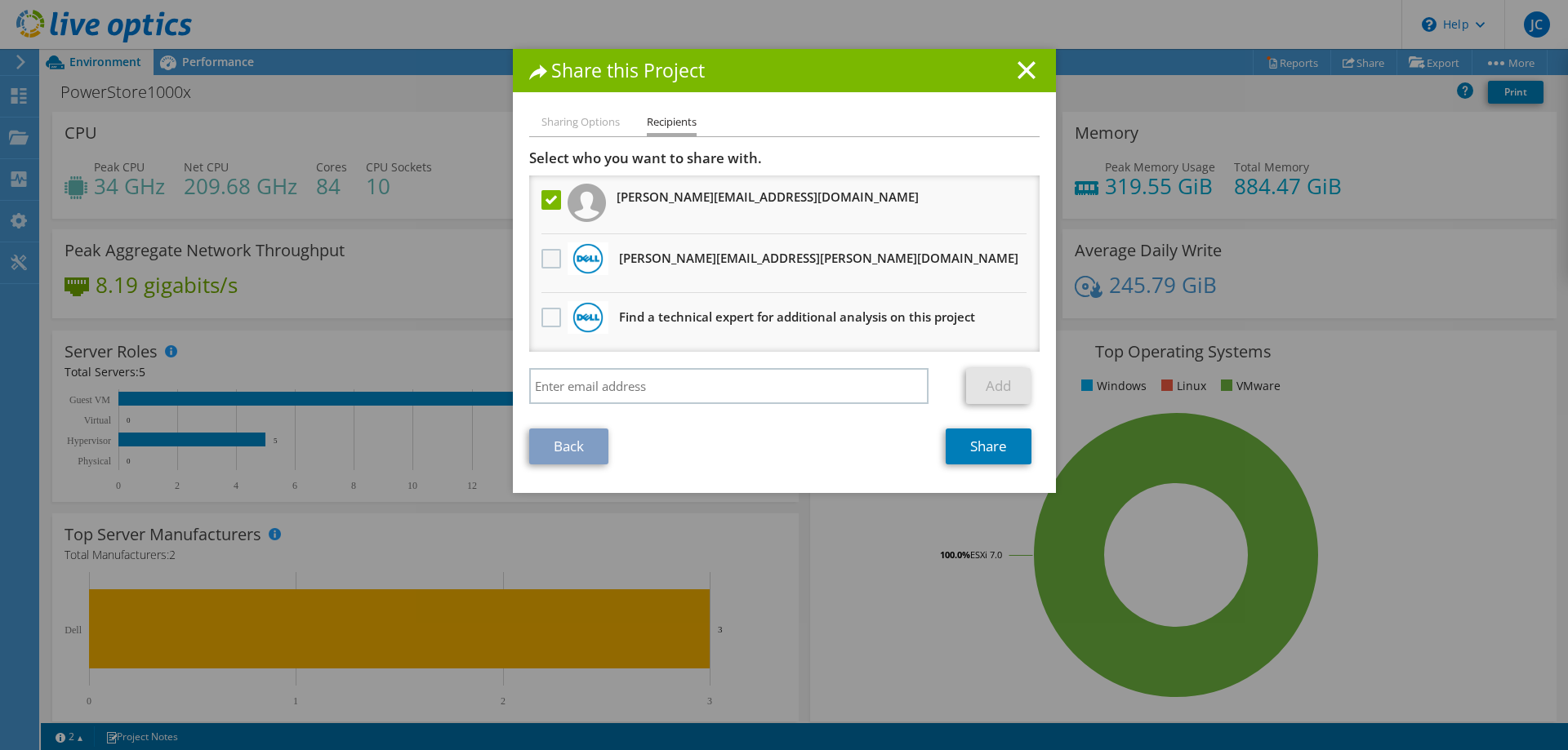
click at [541, 258] on label at bounding box center [553, 258] width 24 height 19
click at [0, 0] on input "checkbox" at bounding box center [0, 0] width 0 height 0
click at [990, 452] on link "Share" at bounding box center [987, 445] width 86 height 36
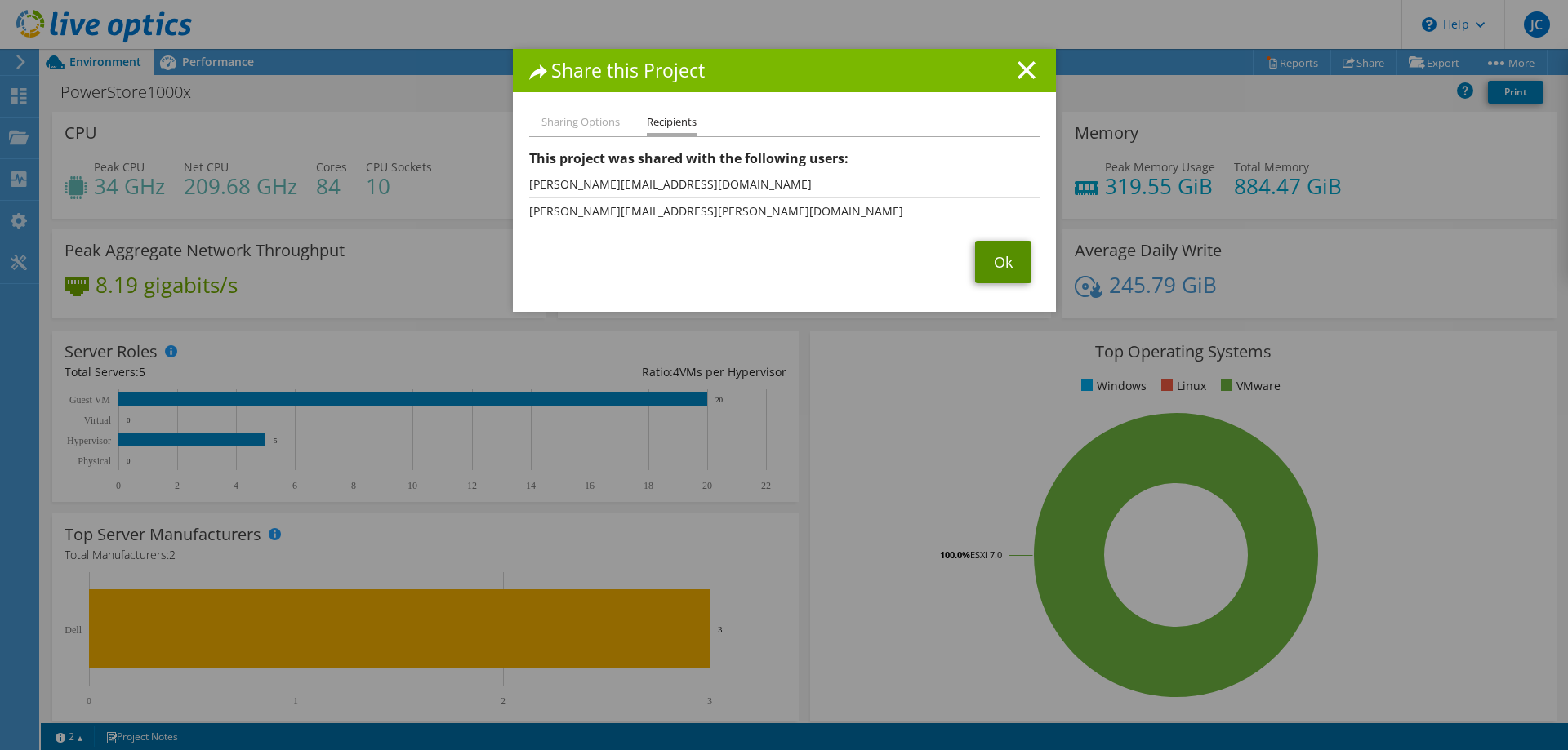
click at [1006, 263] on link "Ok" at bounding box center [1003, 262] width 56 height 42
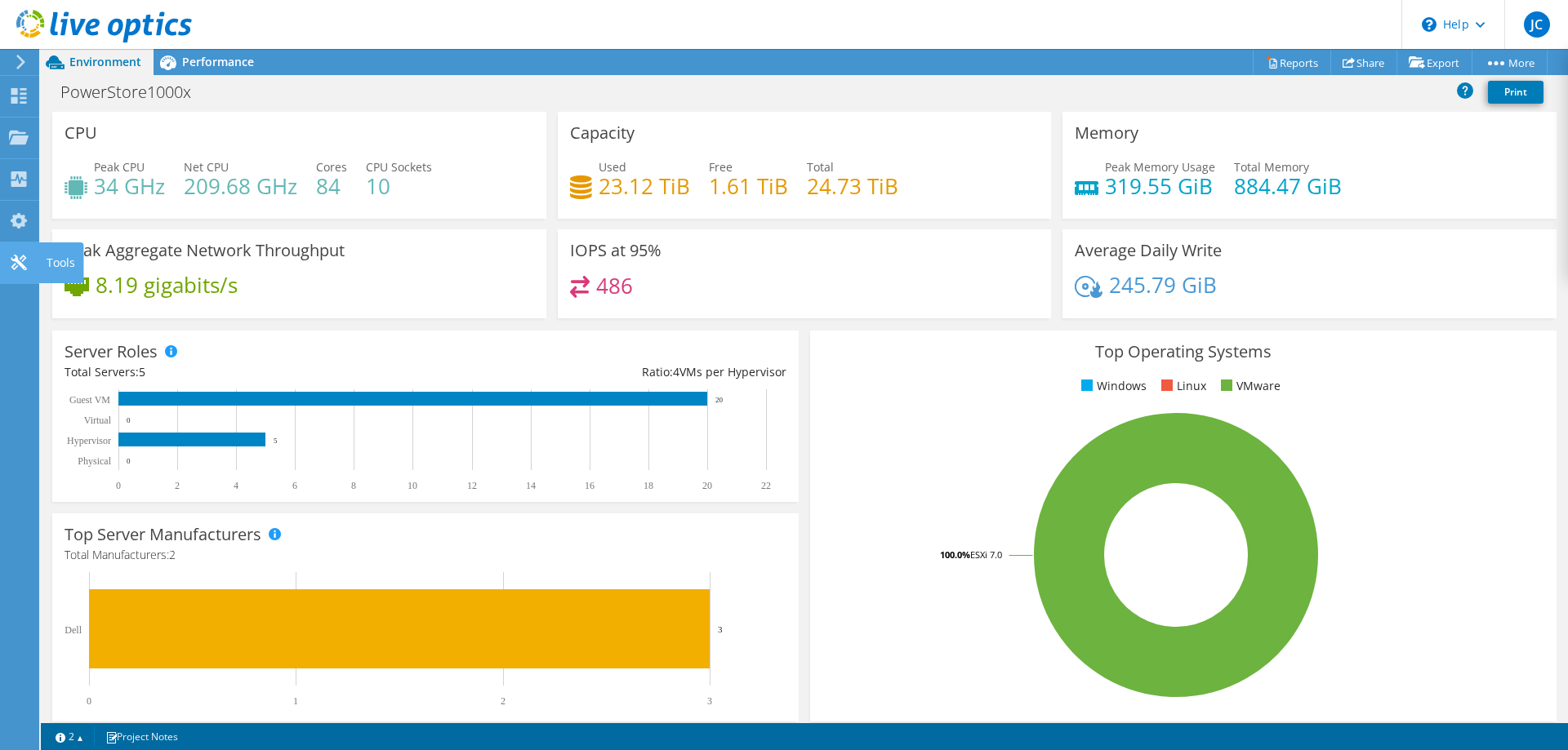
click at [17, 266] on use at bounding box center [18, 262] width 15 height 15
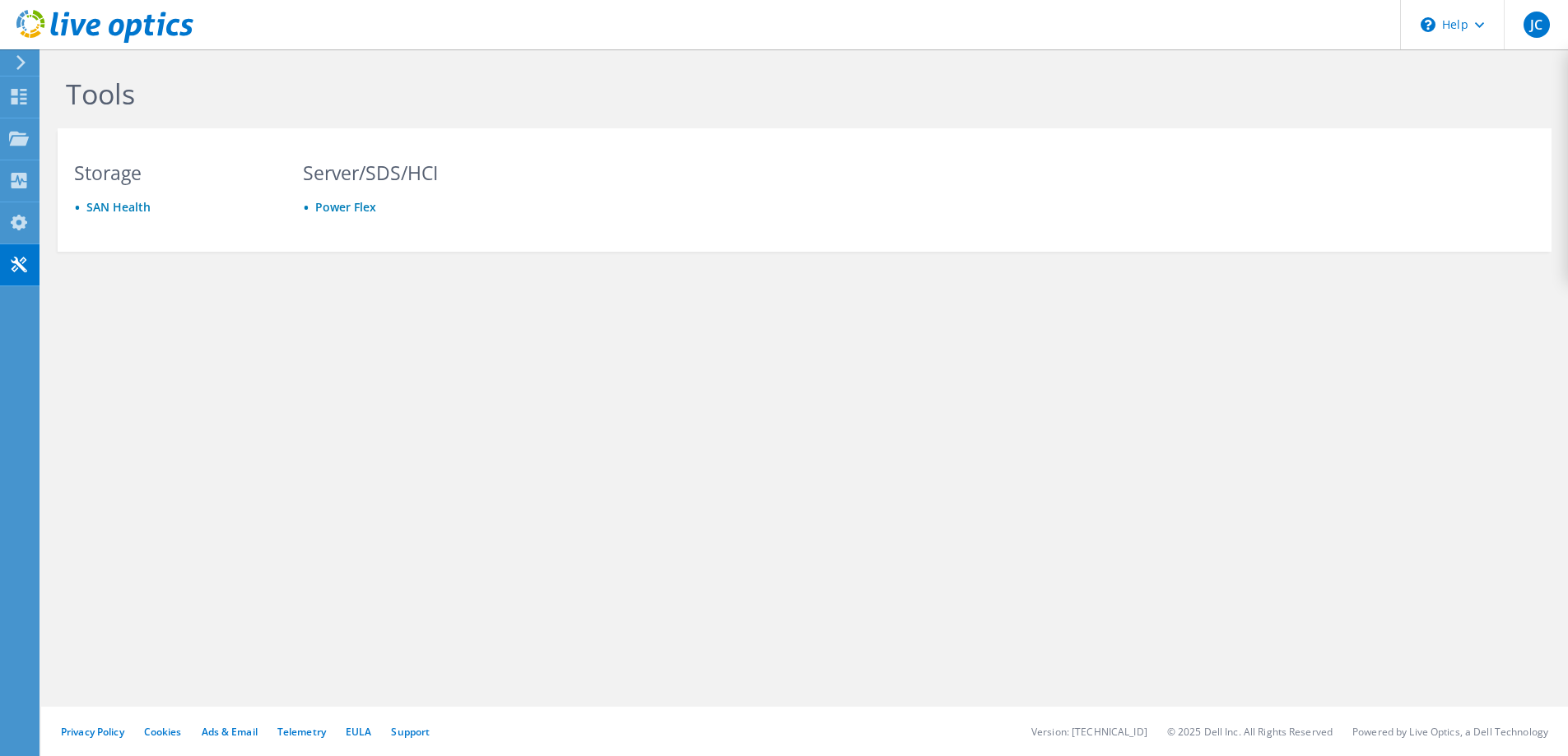
click at [22, 62] on icon at bounding box center [20, 62] width 13 height 15
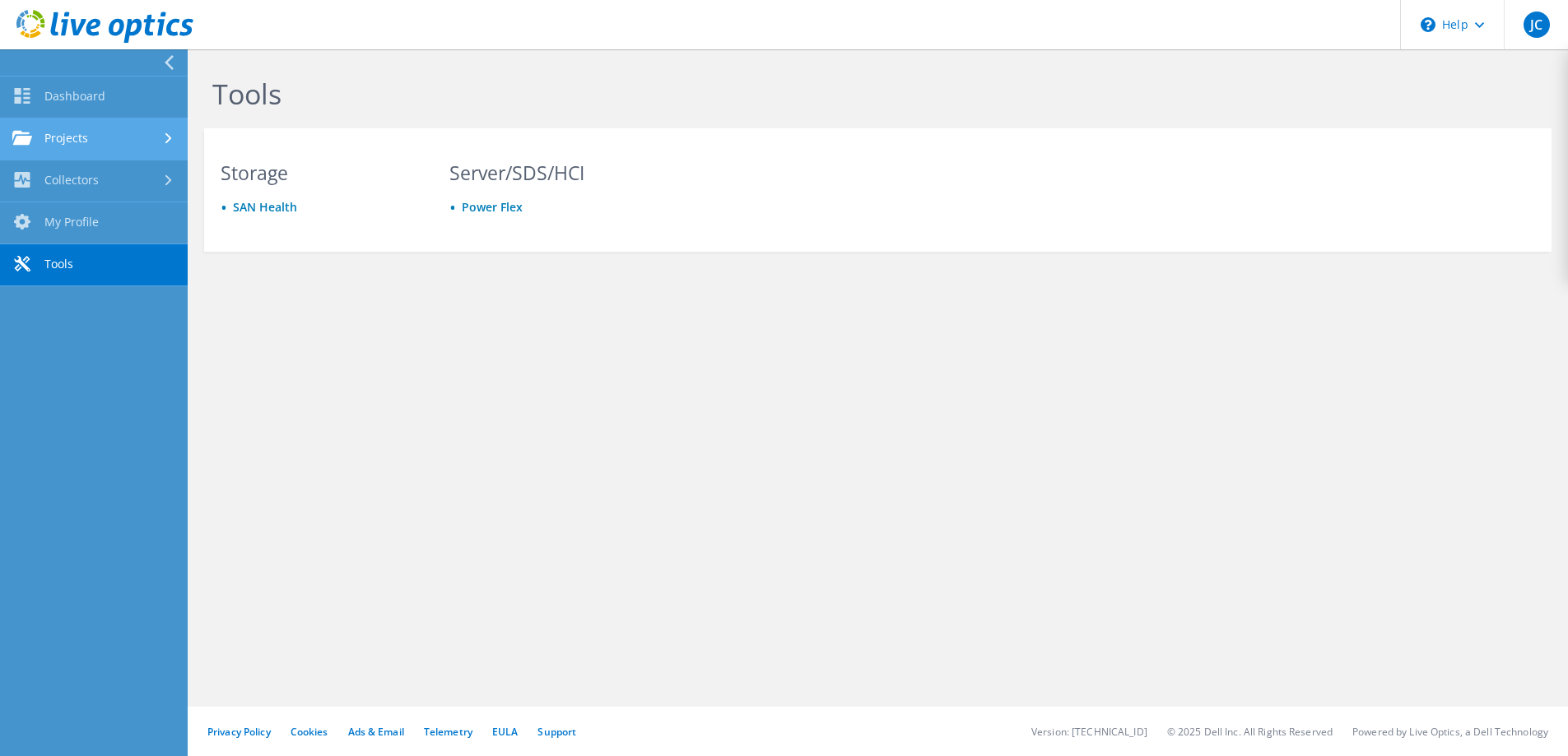
click at [39, 137] on link "Projects" at bounding box center [93, 139] width 188 height 42
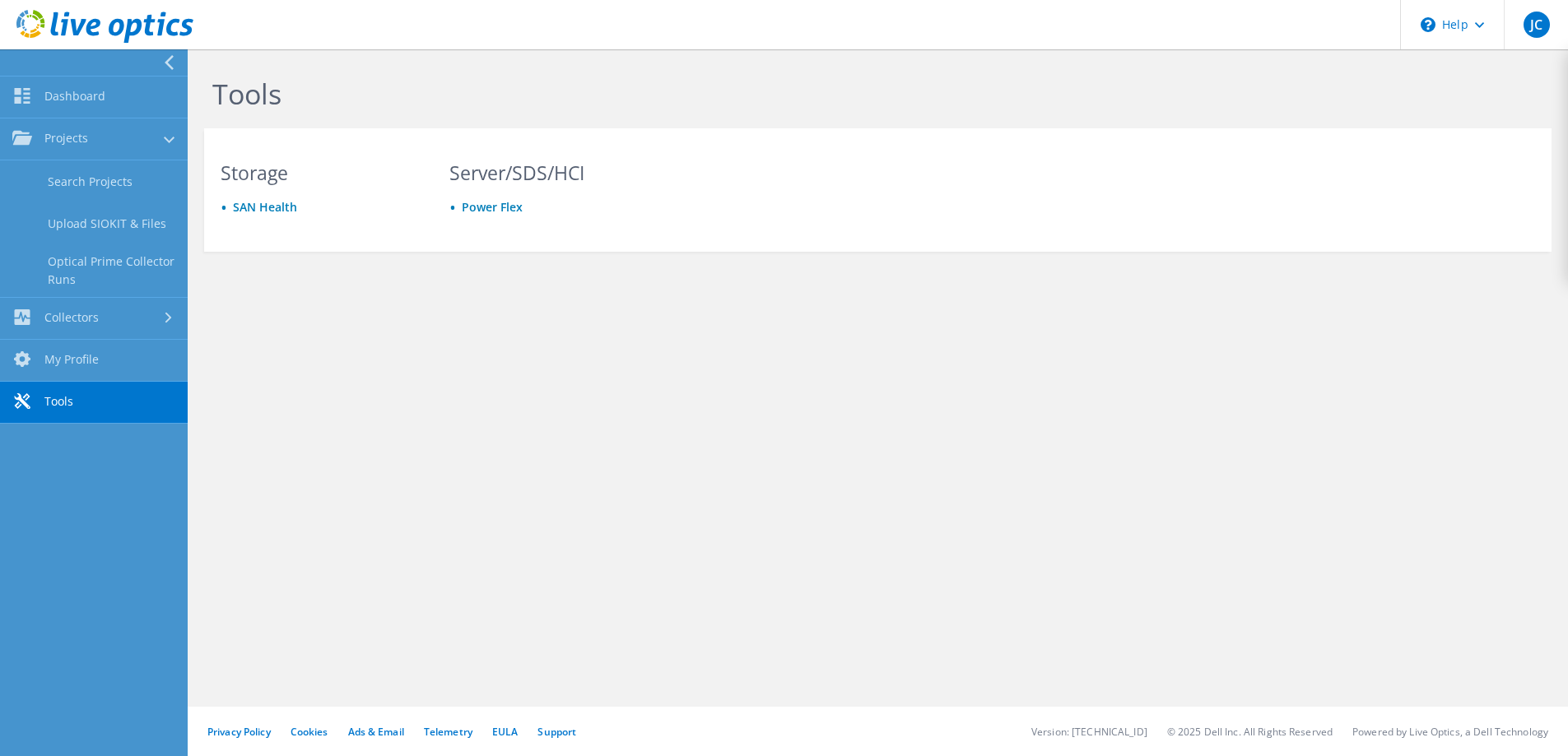
drag, startPoint x: 425, startPoint y: 337, endPoint x: 400, endPoint y: 305, distance: 40.6
click at [425, 338] on div "Tools Storage [GEOGRAPHIC_DATA] Server/SDS/HCI Power Flex" at bounding box center [878, 200] width 1380 height 301
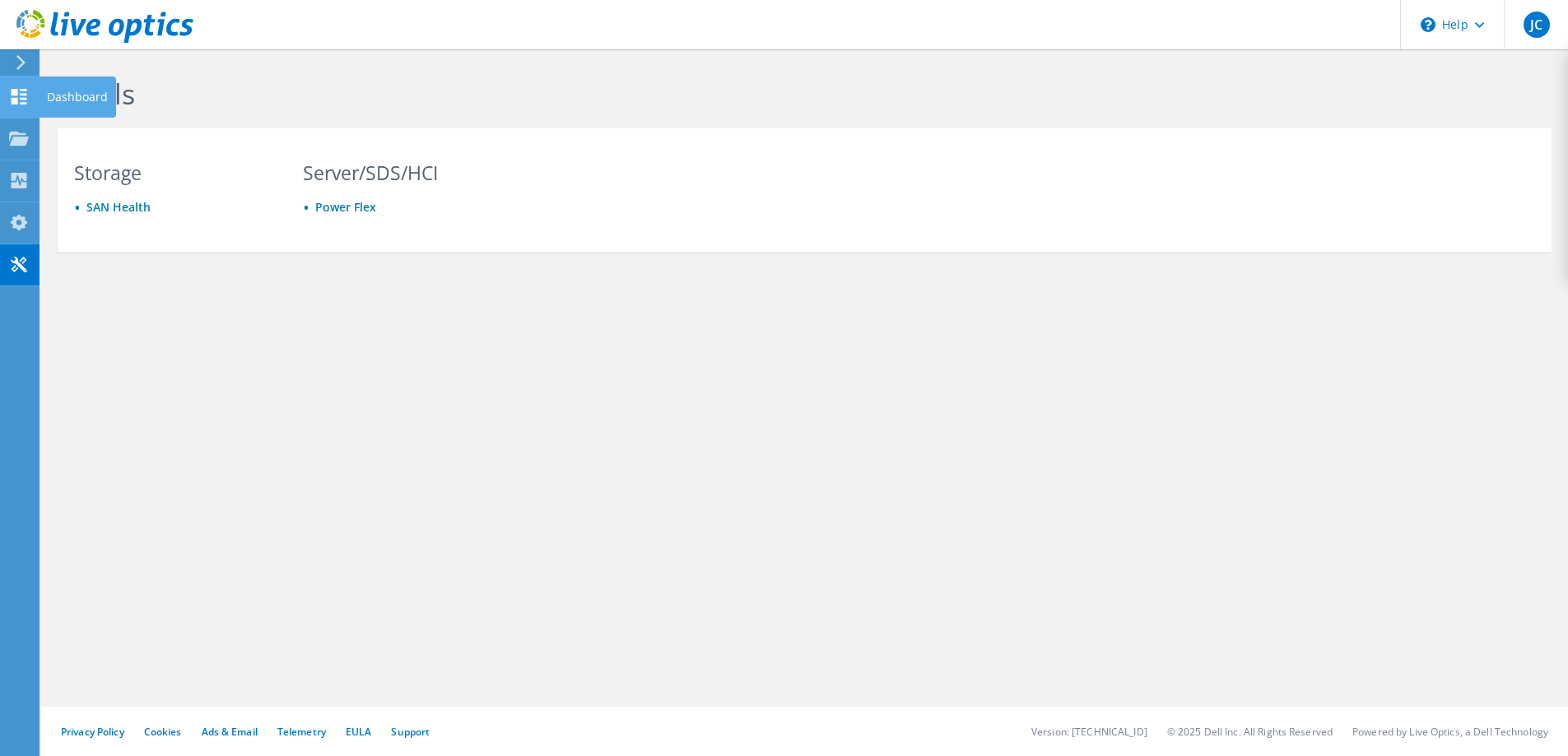
click at [14, 95] on icon at bounding box center [18, 96] width 19 height 16
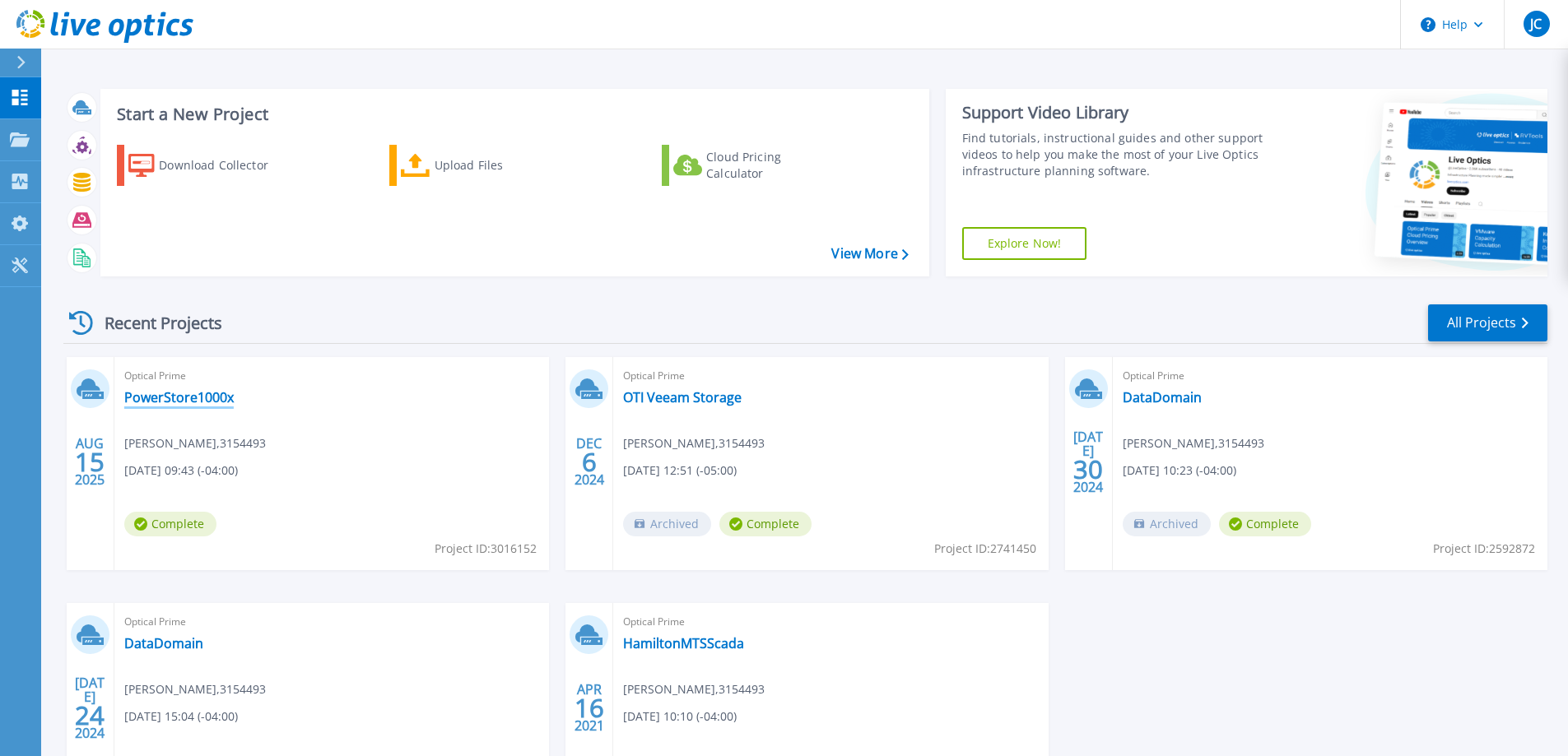
click at [170, 397] on link "PowerStore1000x" at bounding box center [179, 396] width 110 height 17
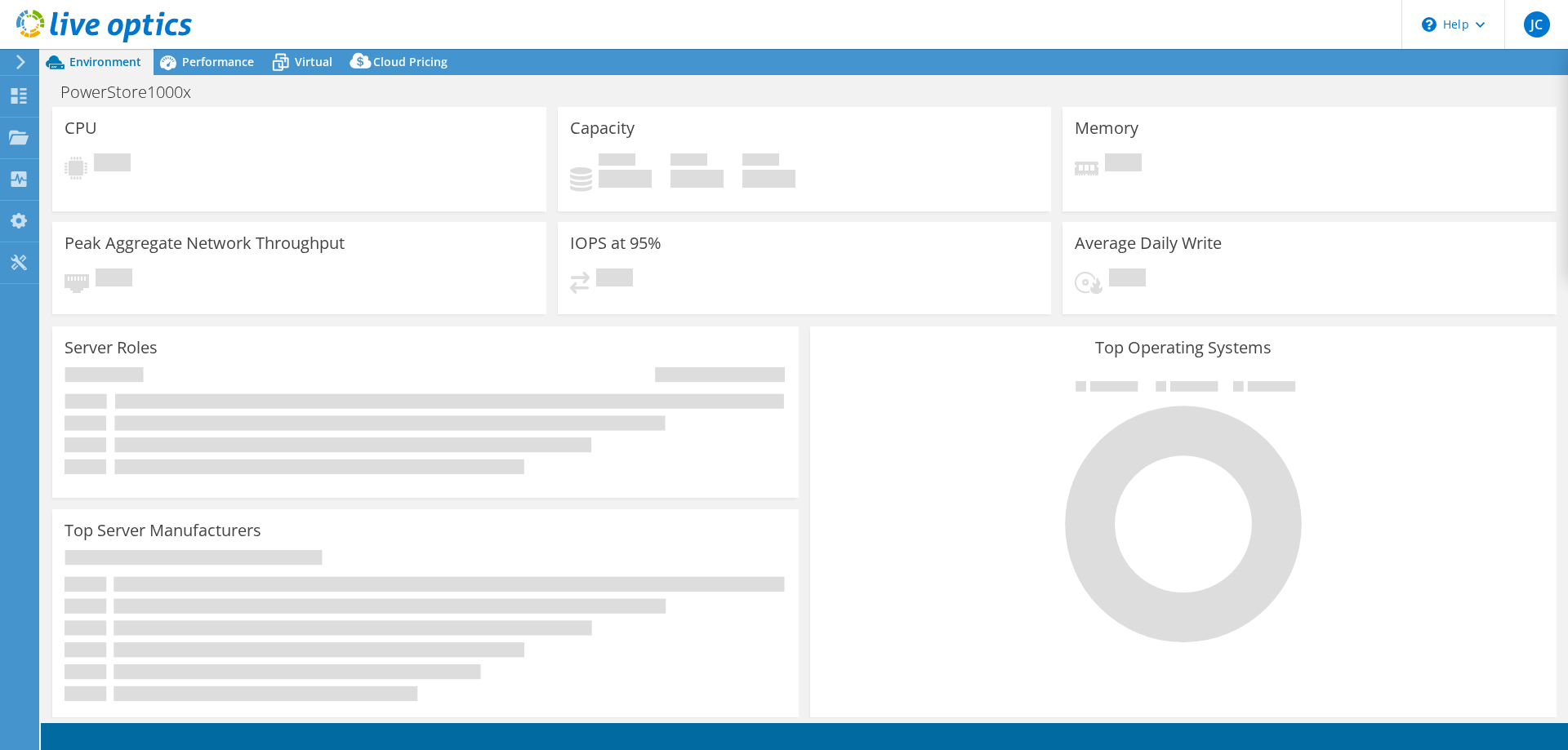
select select "USD"
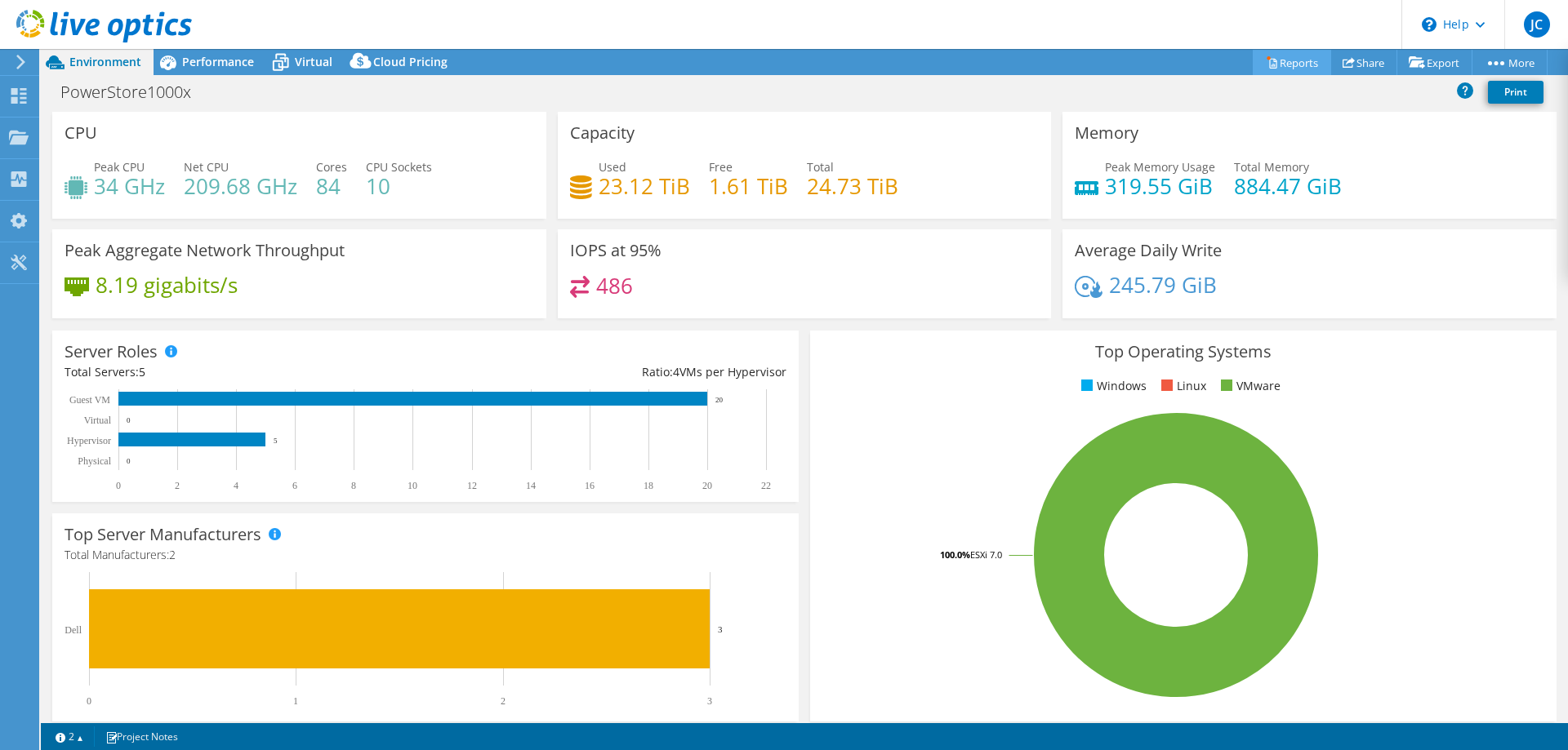
click at [1282, 68] on link "Reports" at bounding box center [1291, 63] width 78 height 25
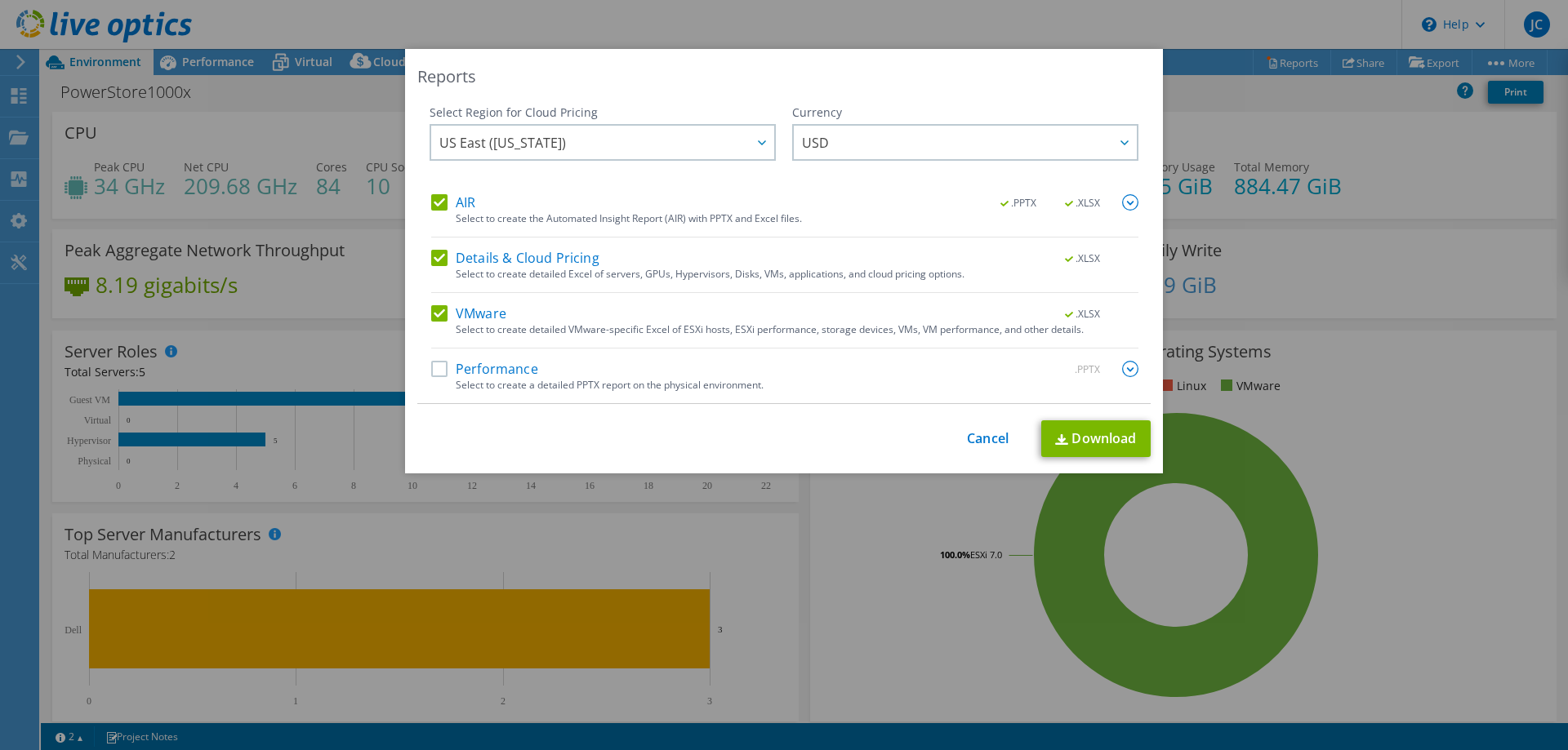
click at [432, 369] on label "Performance" at bounding box center [484, 368] width 107 height 16
click at [0, 0] on input "Performance" at bounding box center [0, 0] width 0 height 0
click at [693, 136] on span "US East ([US_STATE])" at bounding box center [607, 142] width 335 height 34
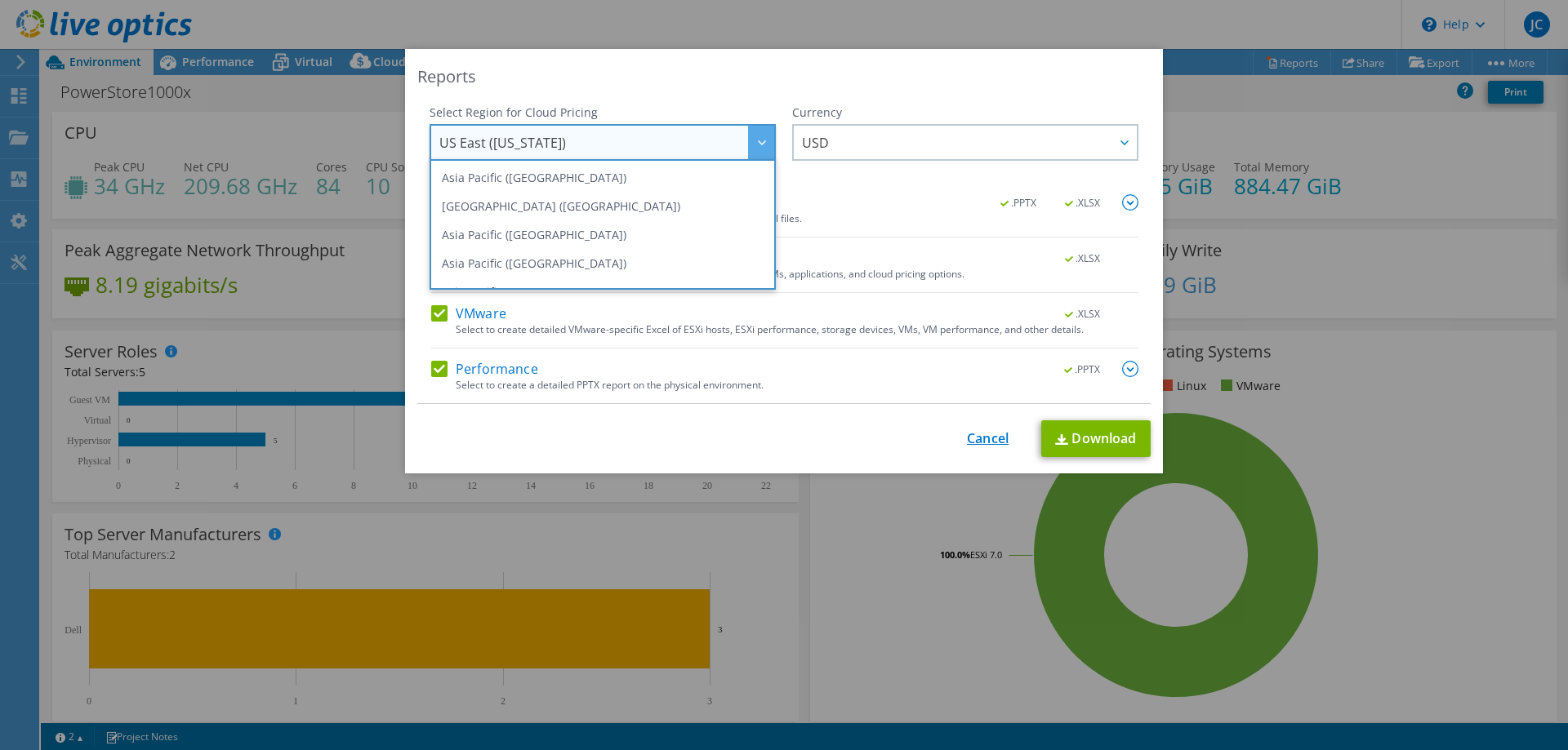
click at [984, 441] on link "Cancel" at bounding box center [987, 439] width 41 height 15
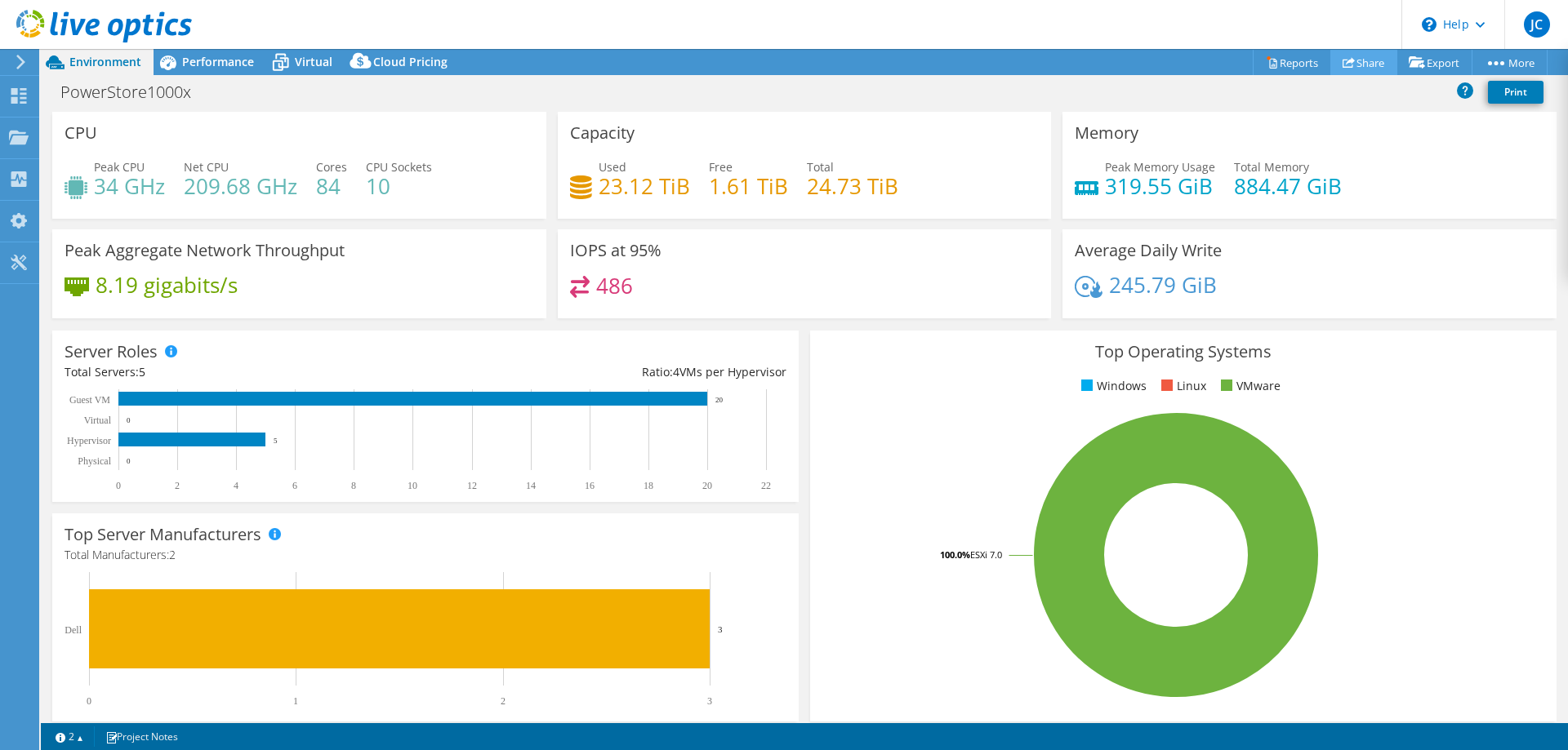
click at [1346, 61] on link "Share" at bounding box center [1363, 63] width 67 height 25
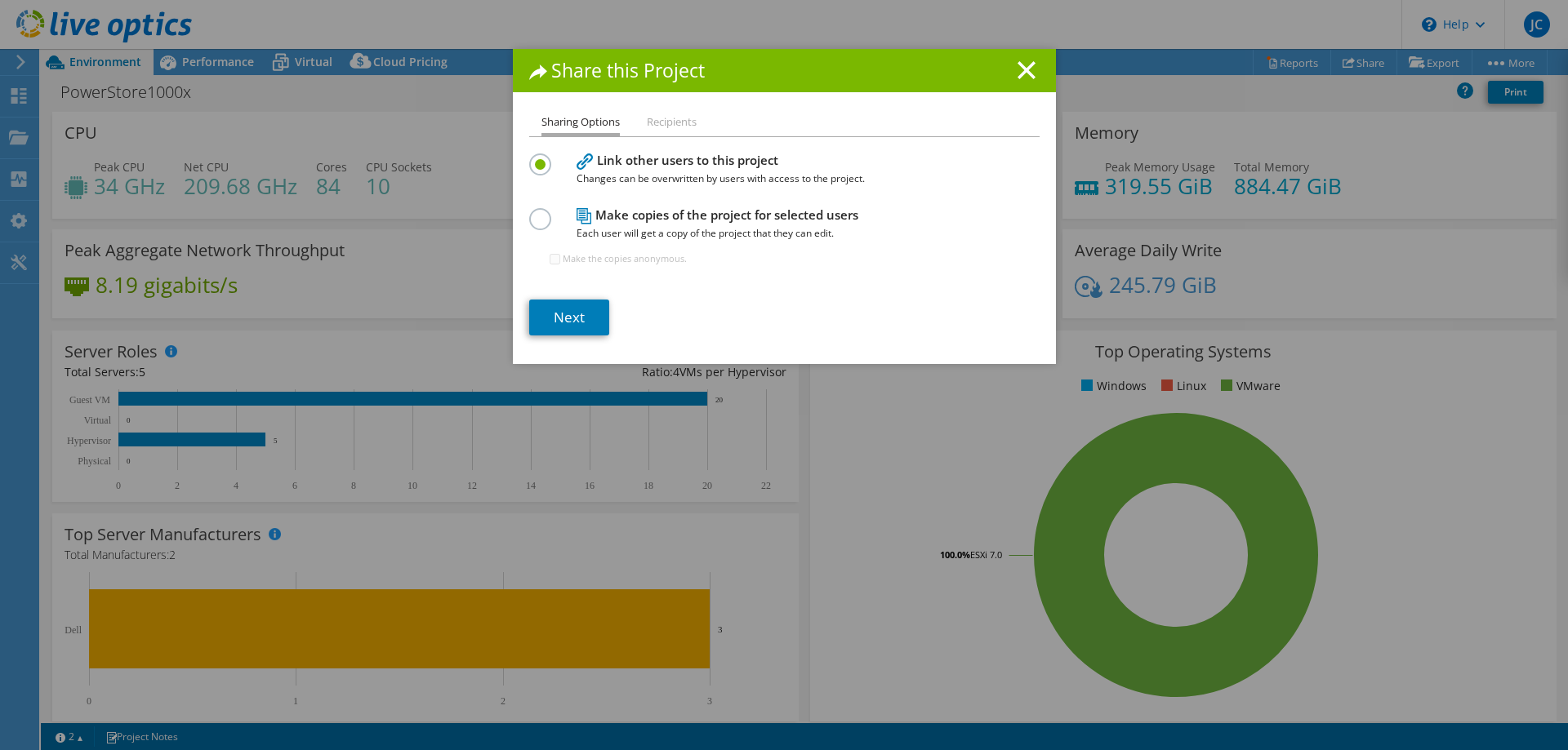
click at [664, 124] on li "Recipients" at bounding box center [672, 122] width 50 height 20
click at [547, 310] on link "Next" at bounding box center [569, 317] width 80 height 36
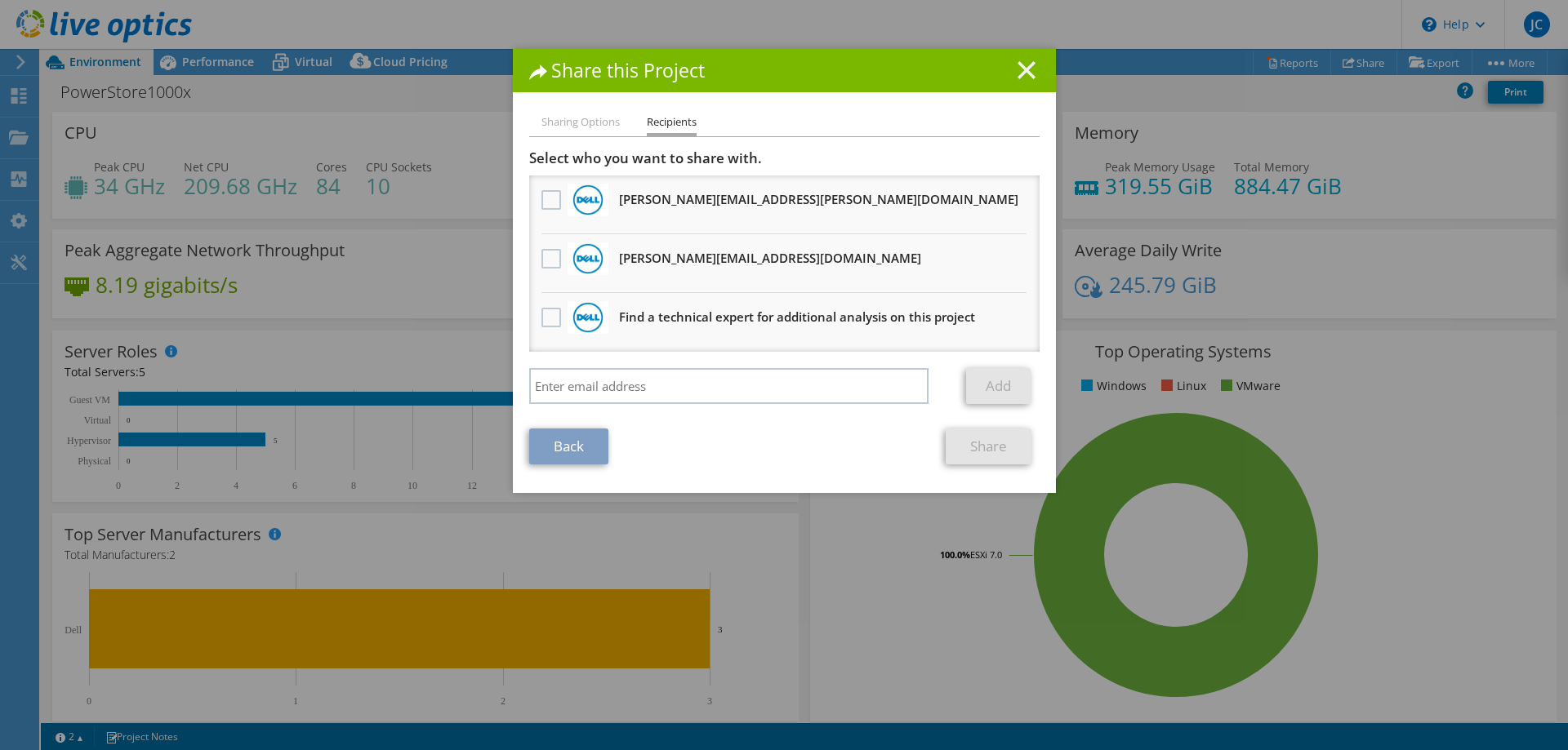
click at [1017, 67] on icon at bounding box center [1026, 69] width 18 height 18
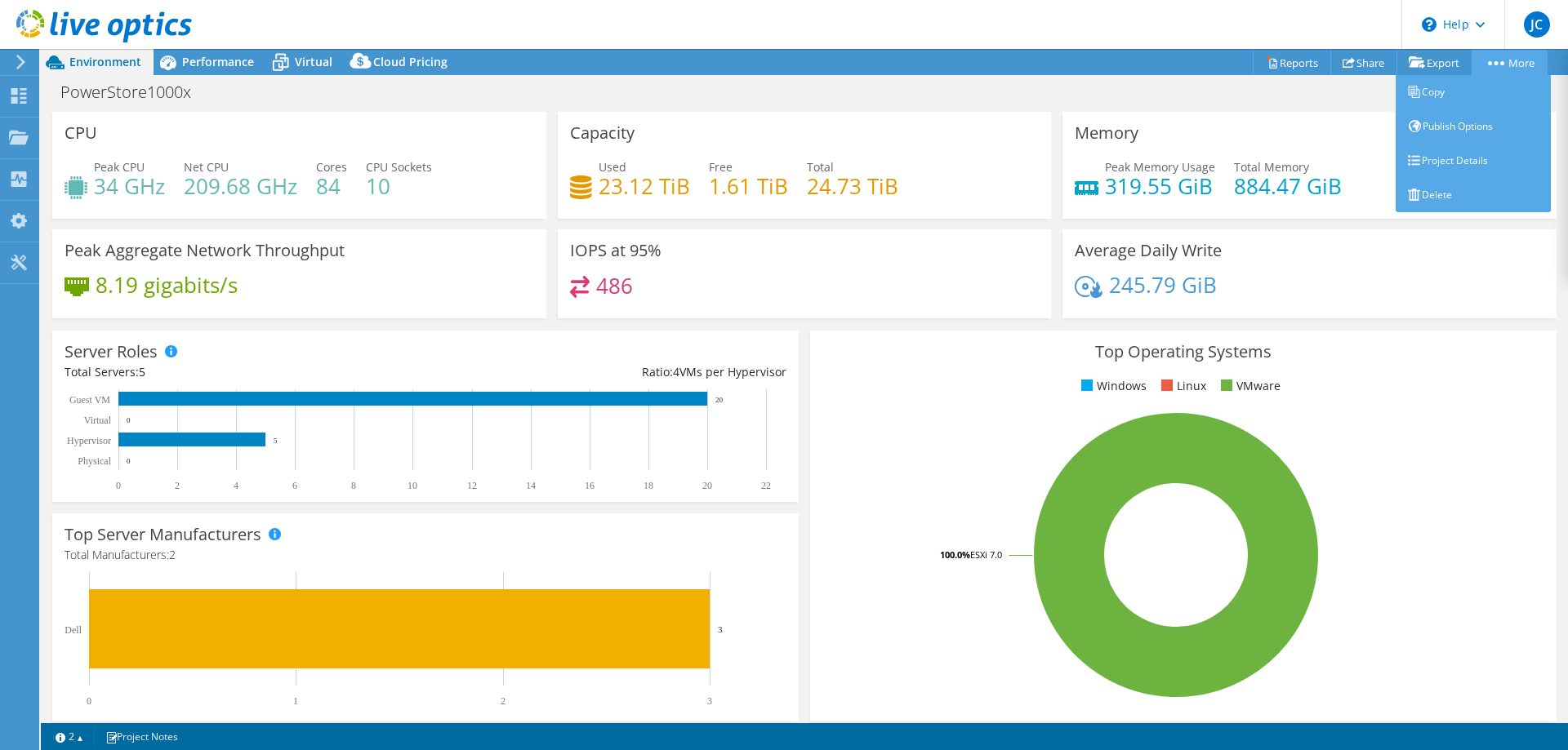
click at [1488, 61] on icon at bounding box center [1496, 63] width 16 height 4
click at [1449, 161] on link "Project Details" at bounding box center [1473, 161] width 155 height 35
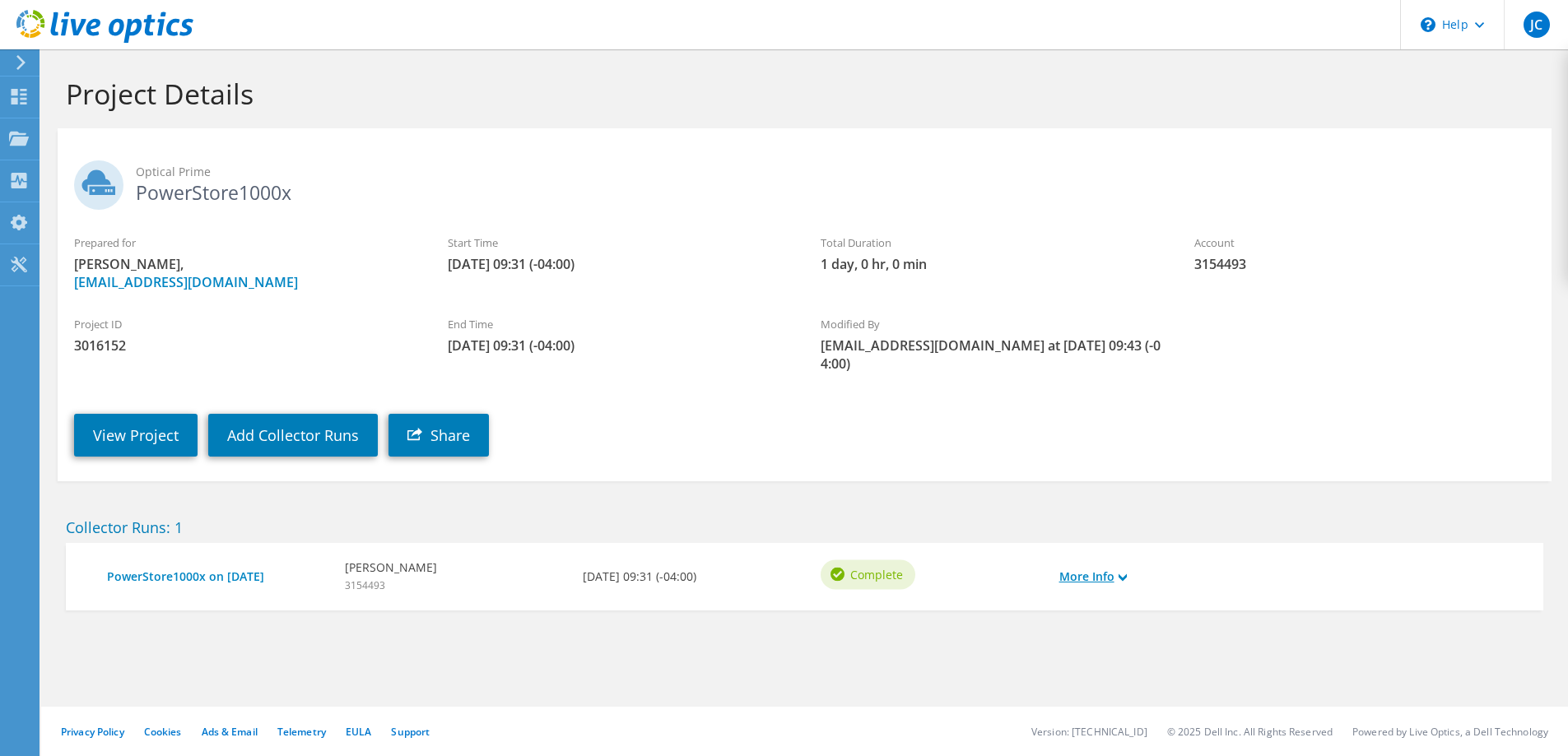
click at [1112, 567] on link "More Info" at bounding box center [1093, 576] width 67 height 18
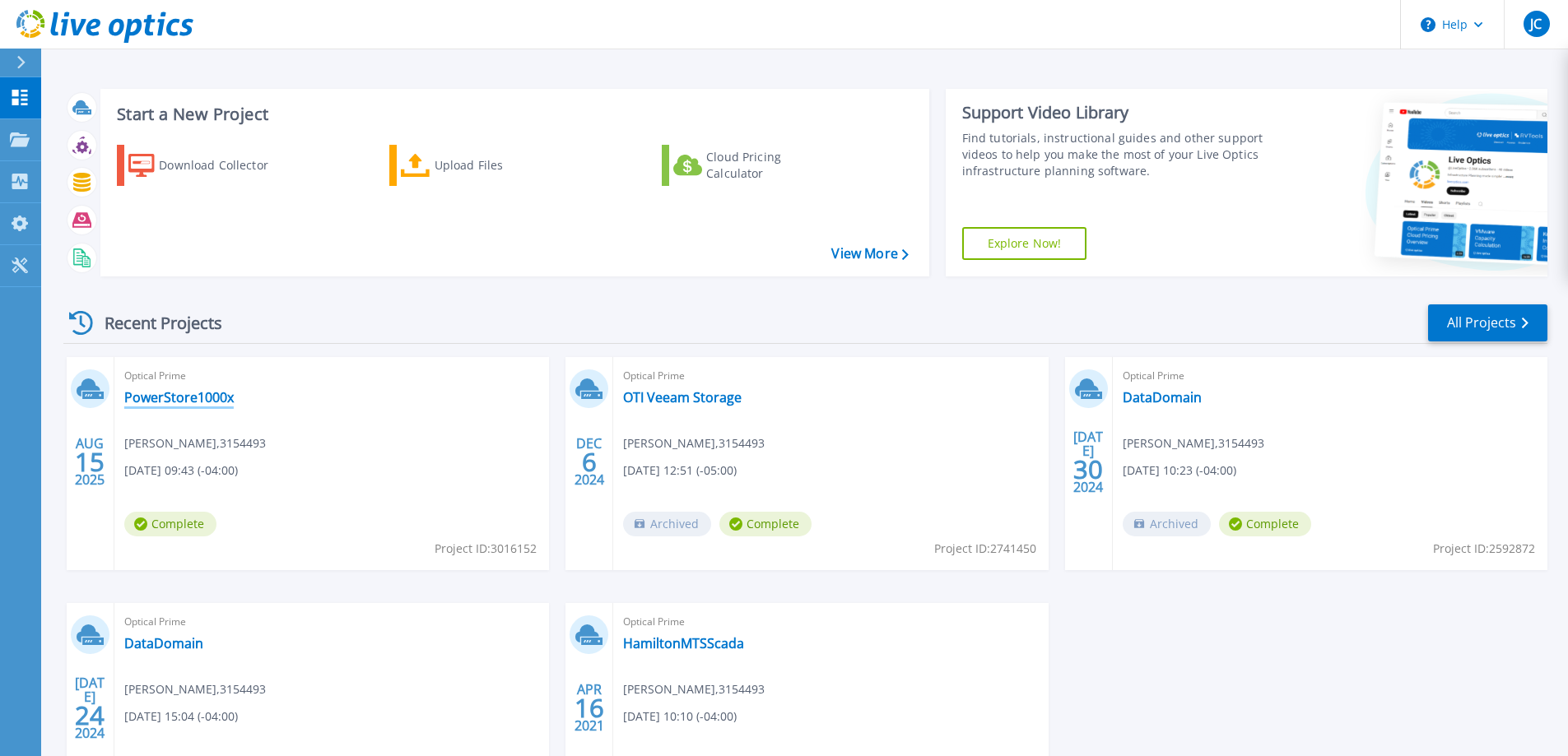
click at [157, 398] on link "PowerStore1000x" at bounding box center [179, 396] width 110 height 17
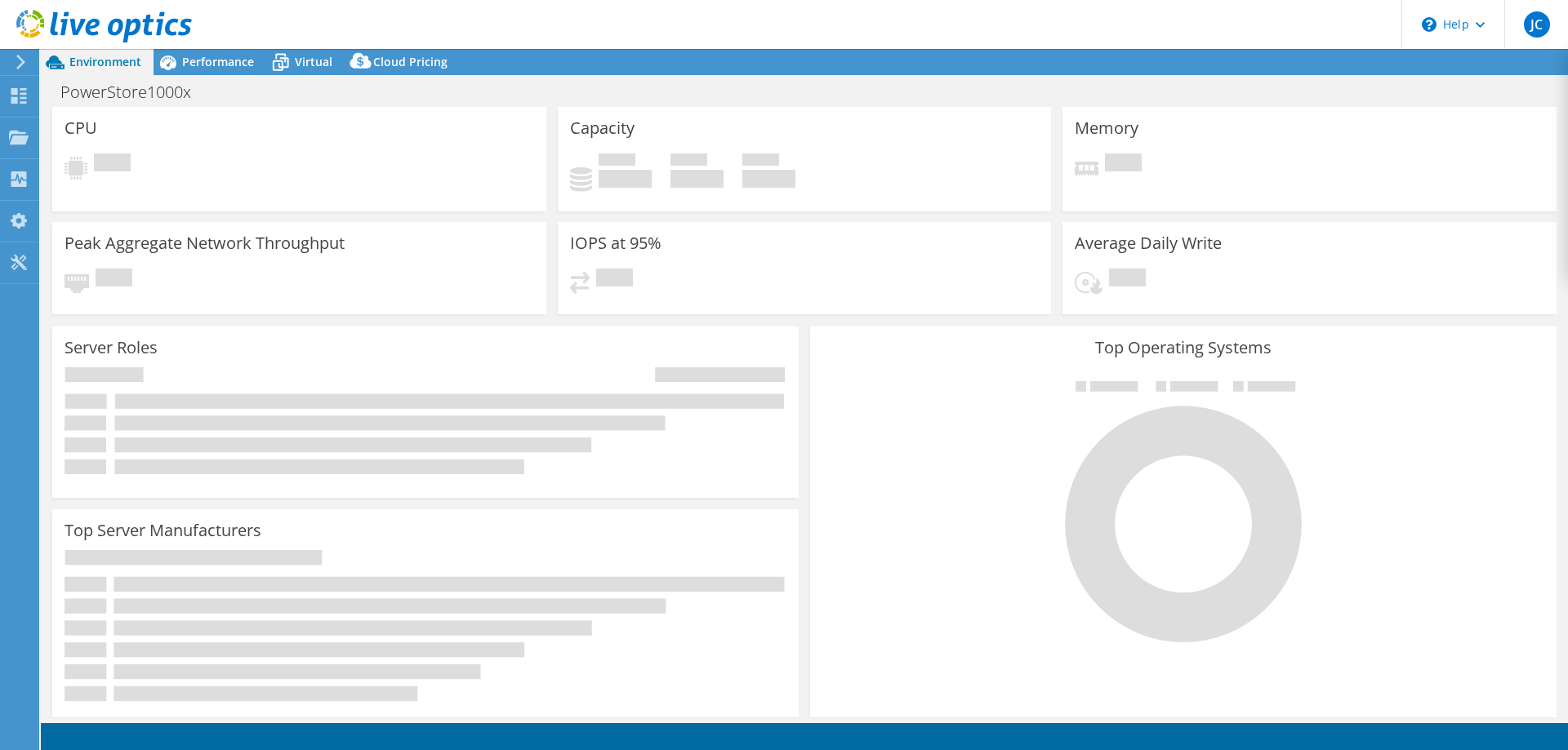
select select "USD"
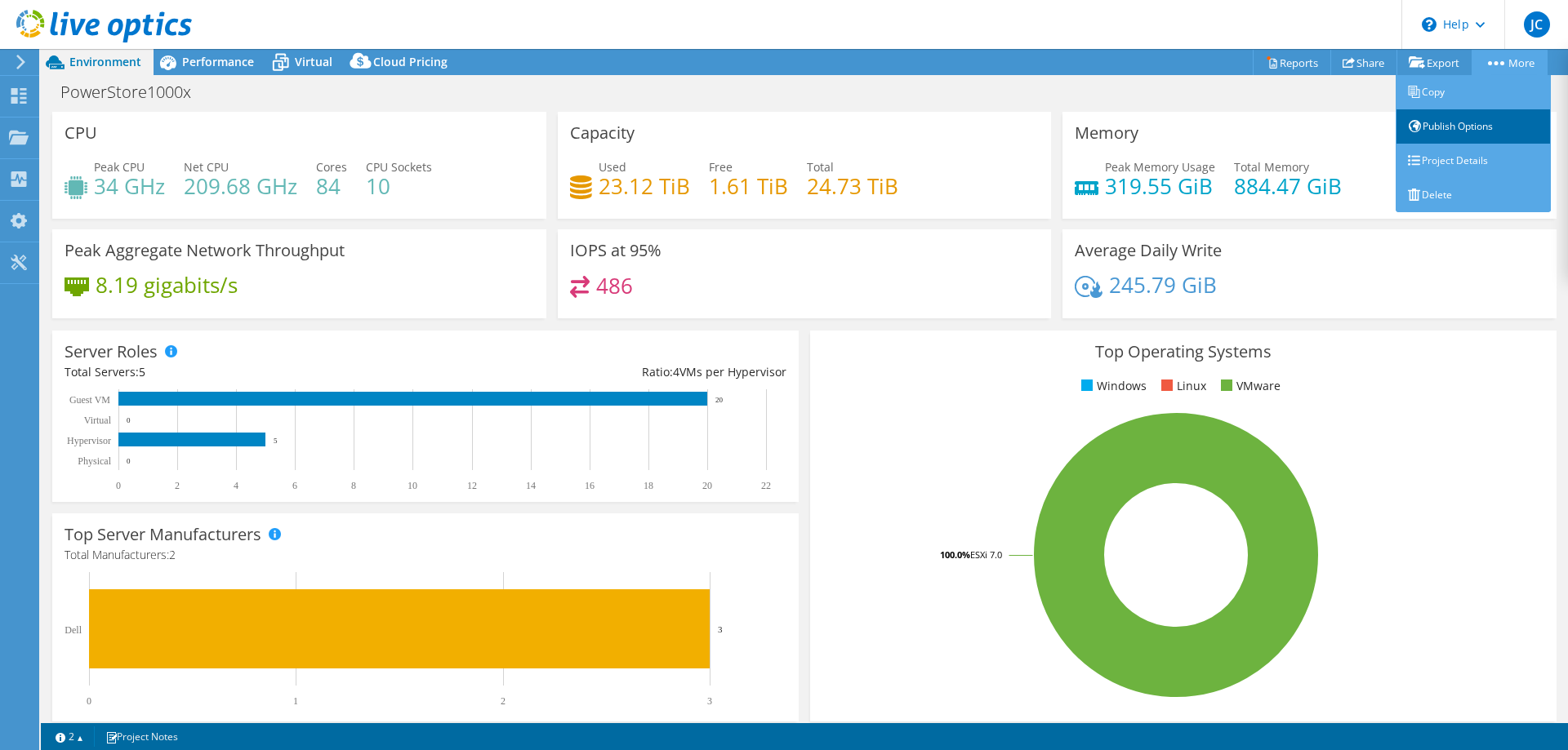
click at [1488, 131] on link "Publish Options" at bounding box center [1473, 126] width 155 height 35
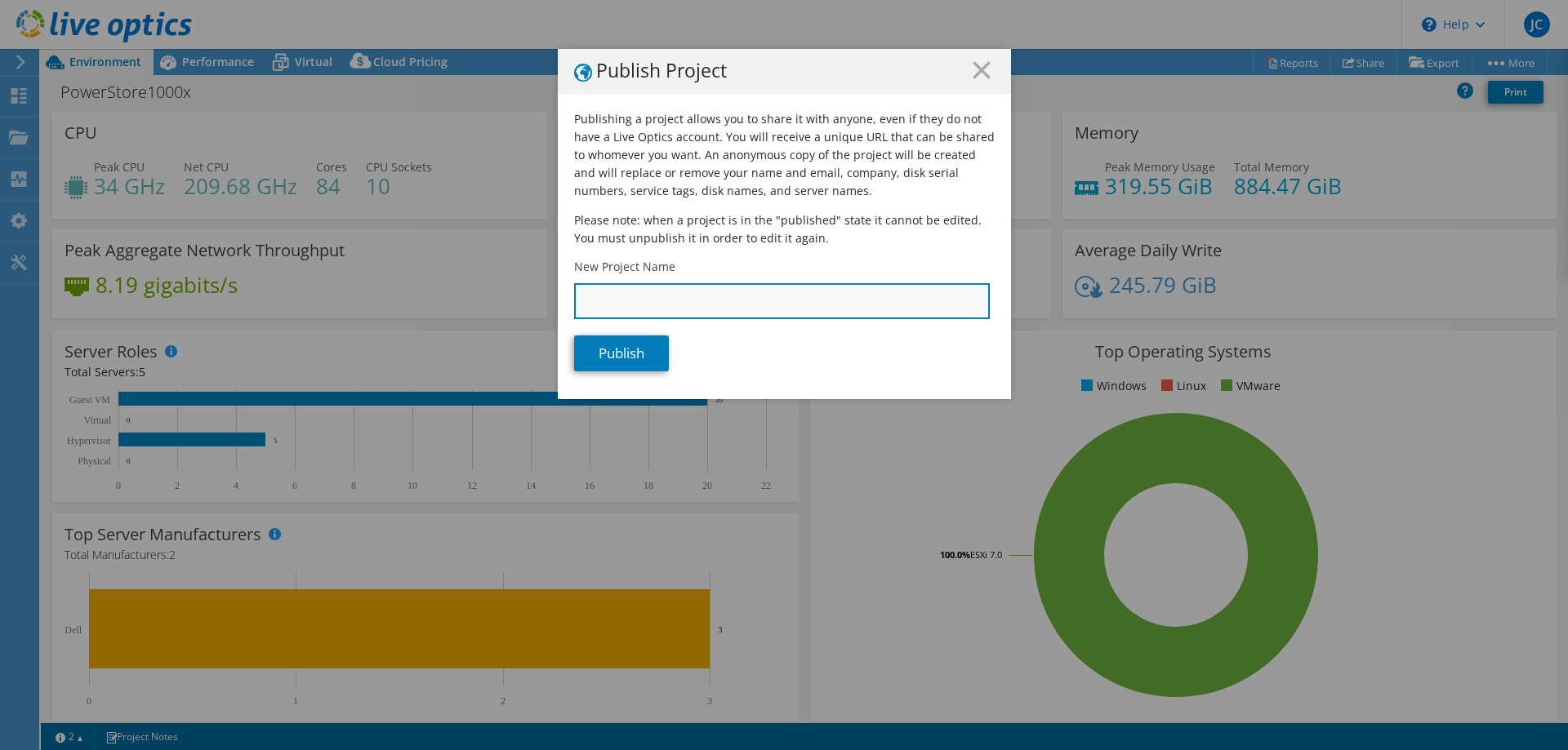
click at [626, 302] on input "New Project Name" at bounding box center [781, 301] width 416 height 36
type input "PowerStore1000x"
click at [972, 70] on icon at bounding box center [981, 69] width 18 height 18
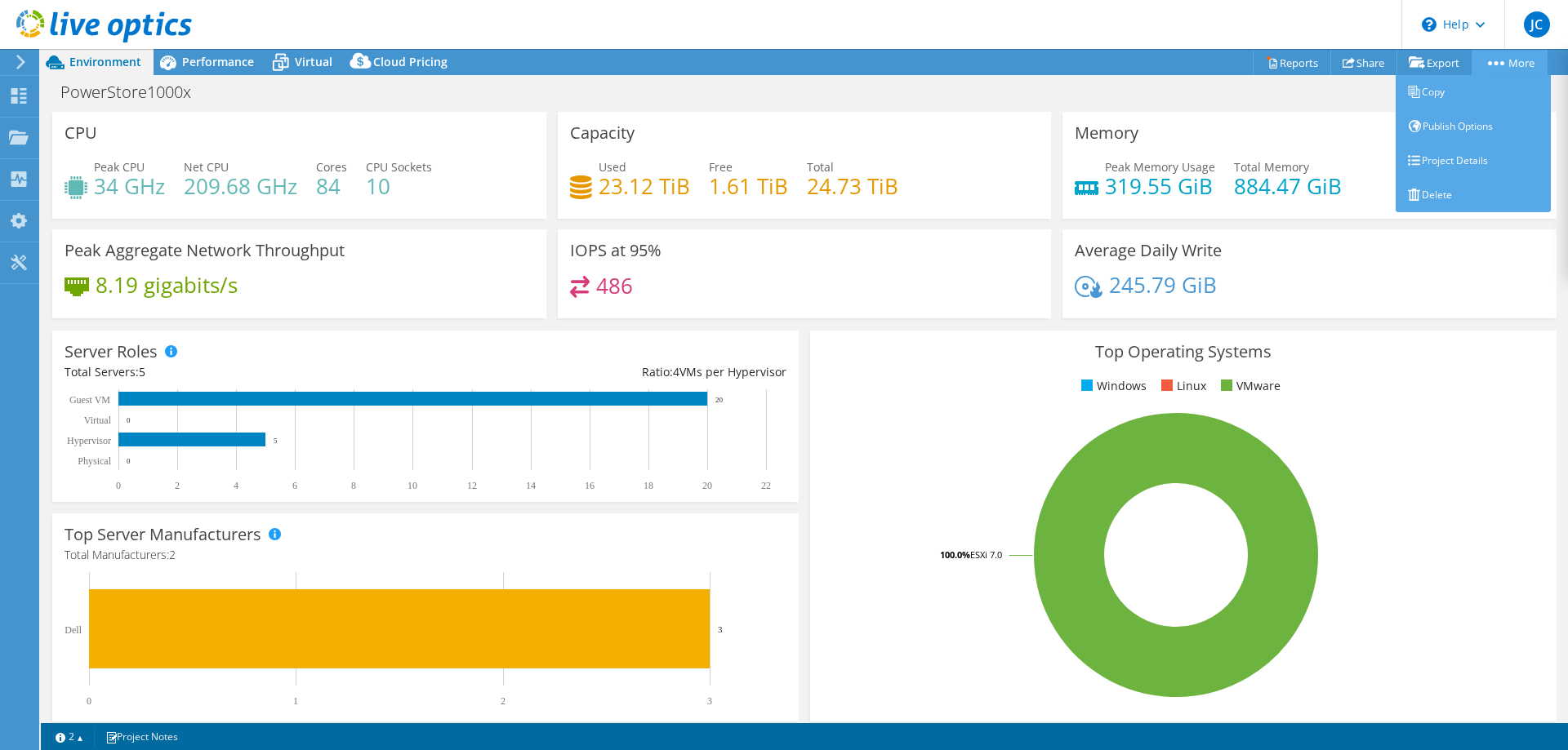
click at [1489, 53] on link "More" at bounding box center [1509, 63] width 76 height 25
click at [1462, 167] on link "Project Details" at bounding box center [1473, 161] width 155 height 35
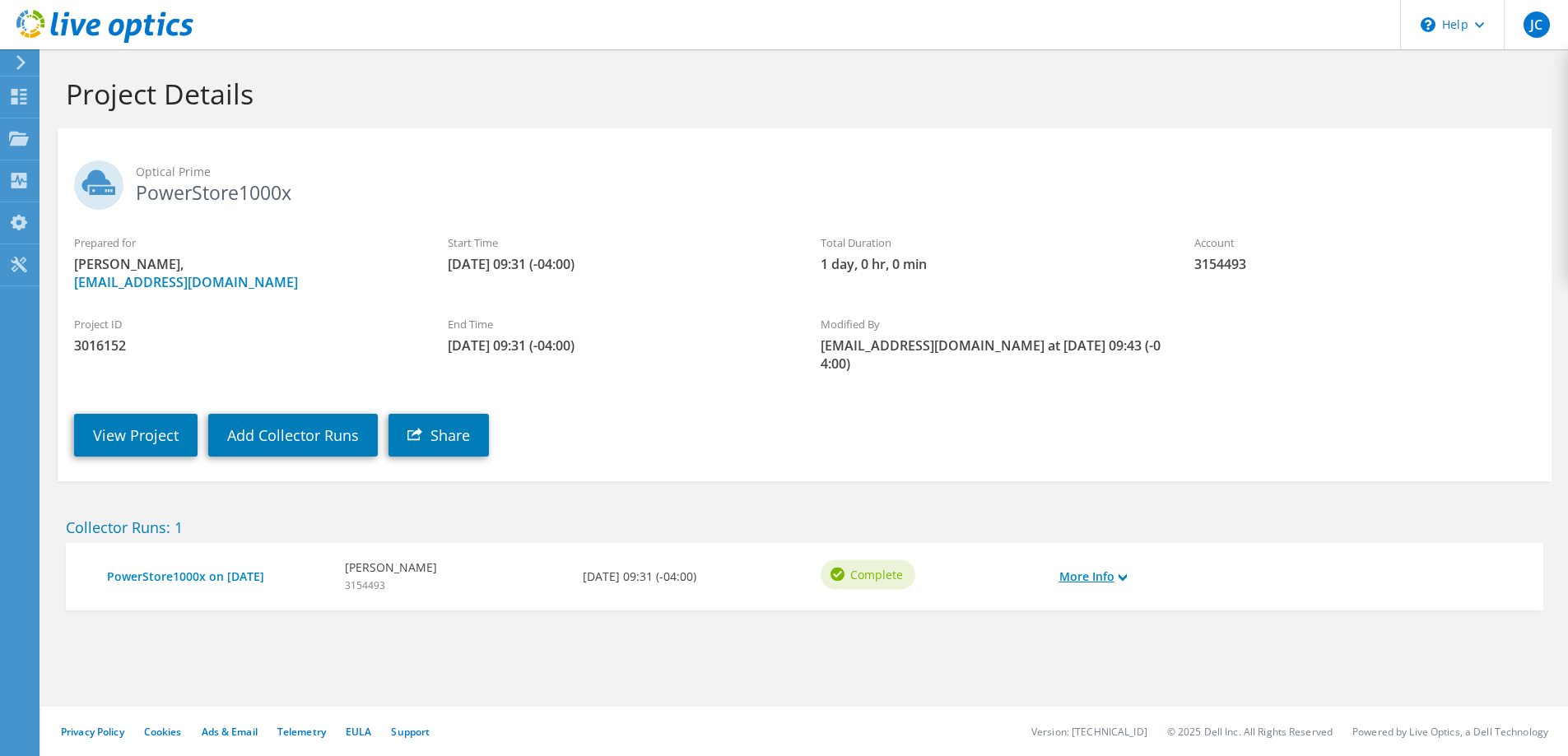
click at [1117, 567] on link "More Info" at bounding box center [1093, 576] width 67 height 18
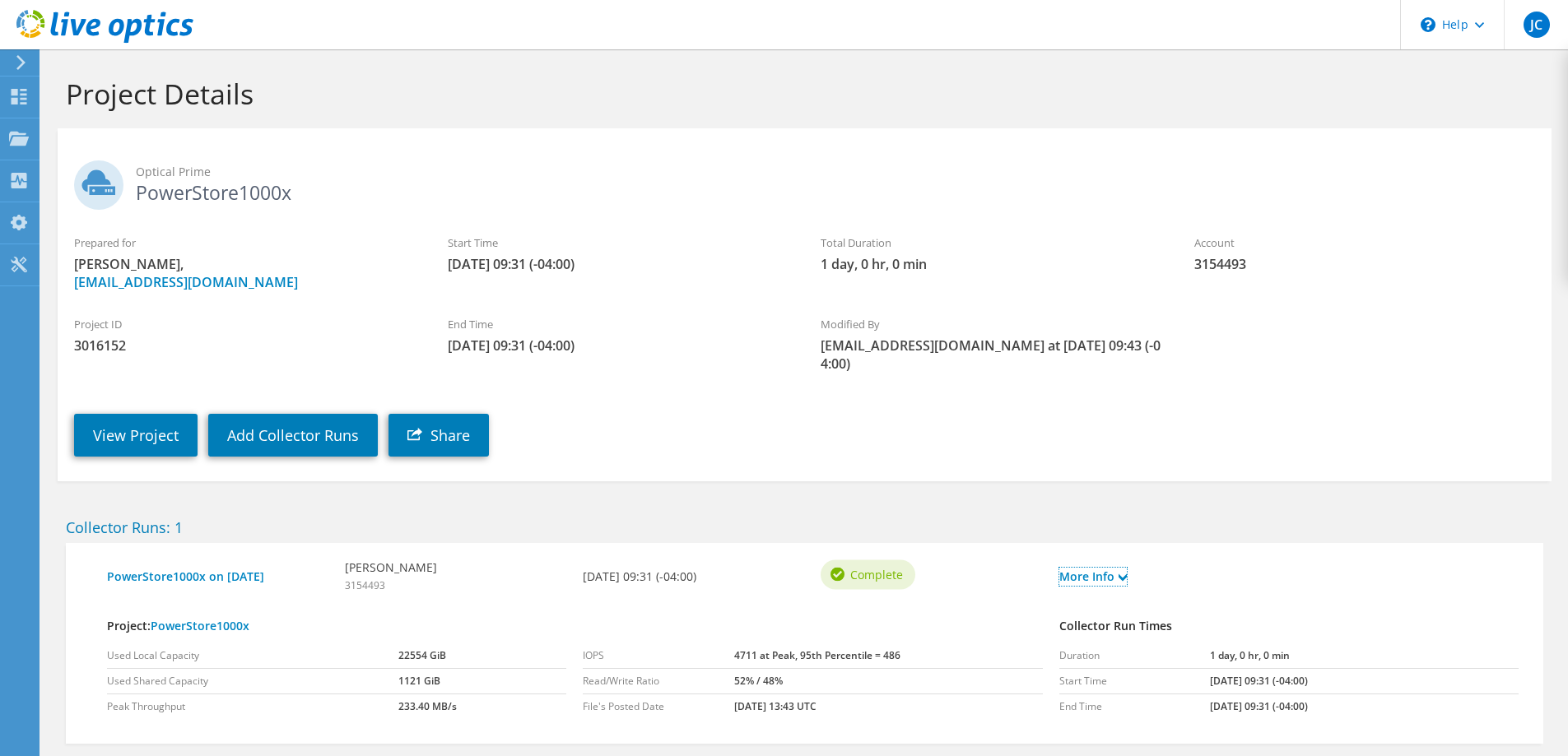
scroll to position [68, 0]
